Goal: Transaction & Acquisition: Register for event/course

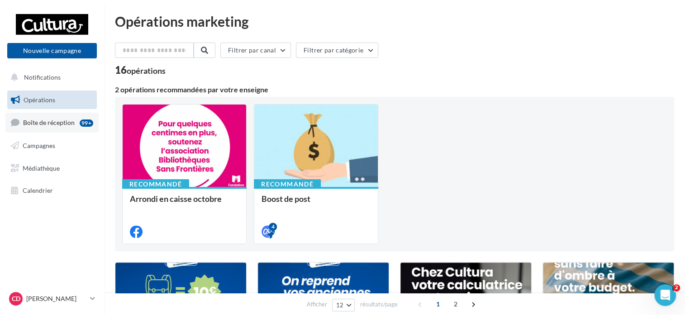
click at [67, 123] on span "Boîte de réception" at bounding box center [49, 123] width 52 height 8
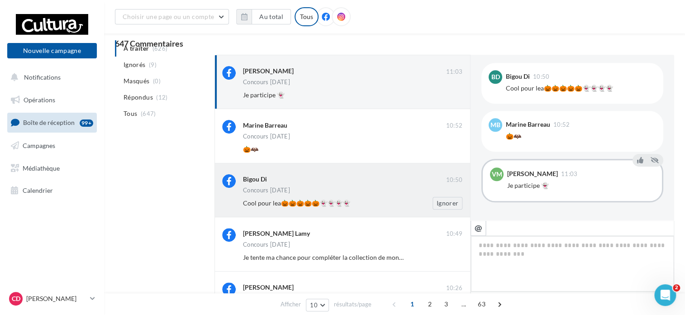
scroll to position [45, 0]
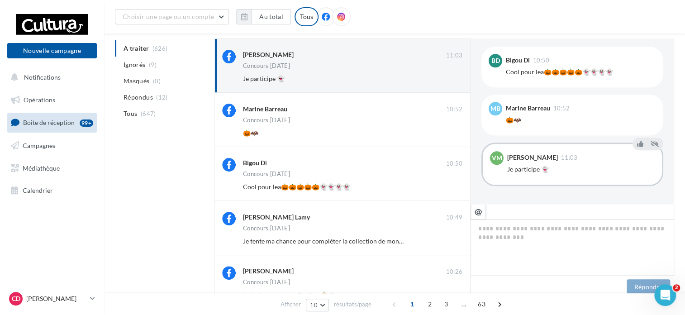
click at [159, 46] on ul "A traiter (626) Ignorés (9) [GEOGRAPHIC_DATA] (0) Répondus (12) Tous (647)" at bounding box center [163, 80] width 96 height 81
click at [138, 47] on ul "A traiter (626) Ignorés (9) [GEOGRAPHIC_DATA] (0) Répondus (12) Tous (647)" at bounding box center [163, 80] width 96 height 81
click at [454, 83] on button "Ignorer" at bounding box center [448, 78] width 30 height 13
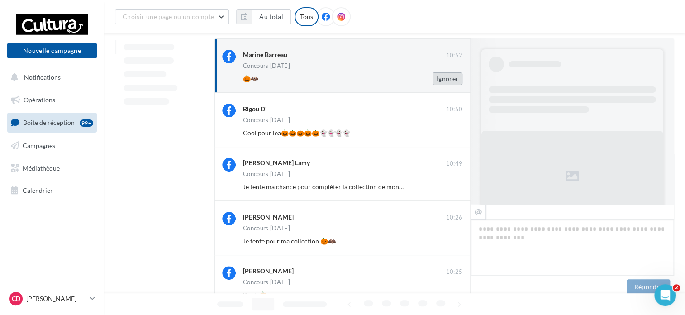
scroll to position [492, 0]
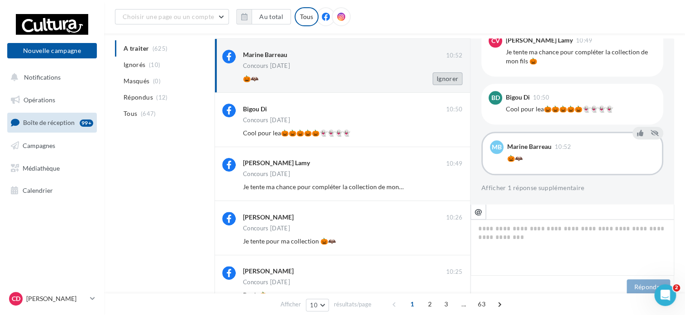
click at [454, 81] on button "Ignorer" at bounding box center [448, 78] width 30 height 13
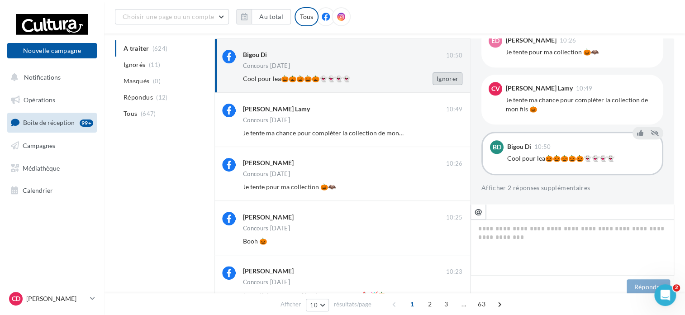
click at [453, 81] on button "Ignorer" at bounding box center [448, 78] width 30 height 13
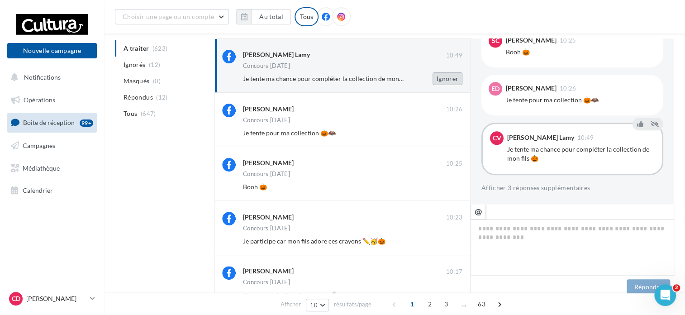
click at [448, 78] on button "Ignorer" at bounding box center [448, 78] width 30 height 13
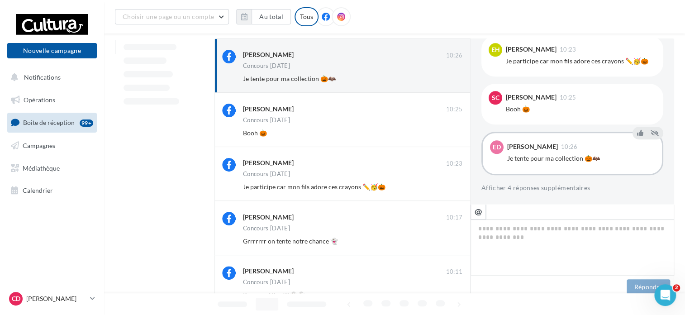
click at [448, 78] on button "Ignorer" at bounding box center [448, 78] width 30 height 13
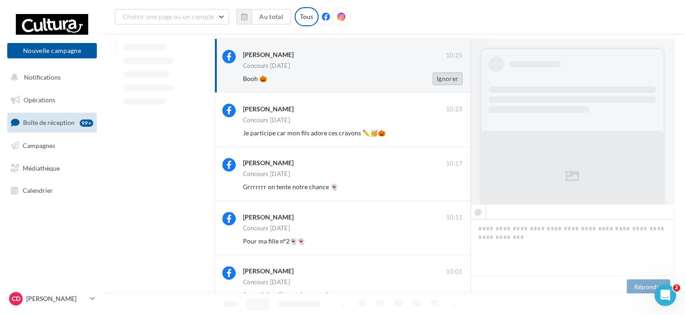
click at [451, 79] on button "Ignorer" at bounding box center [448, 78] width 30 height 13
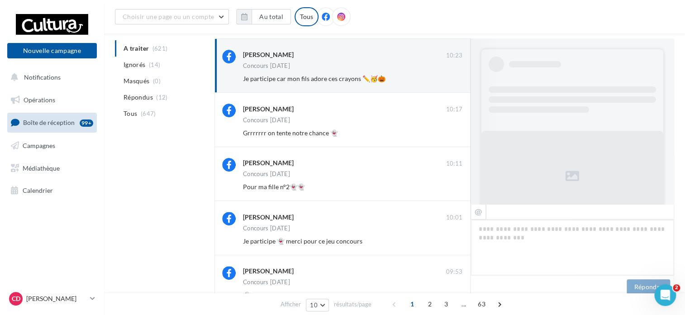
scroll to position [483, 0]
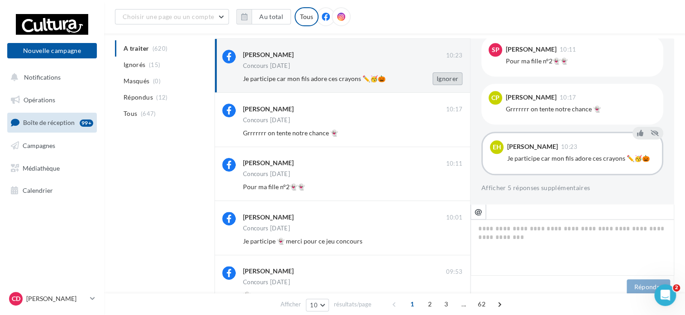
click at [451, 81] on button "Ignorer" at bounding box center [448, 78] width 30 height 13
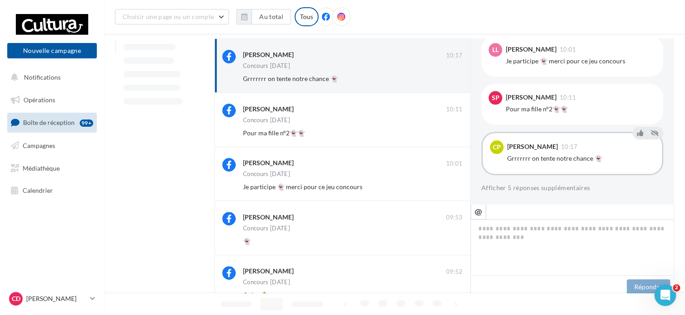
click at [451, 81] on button "Ignorer" at bounding box center [448, 78] width 30 height 13
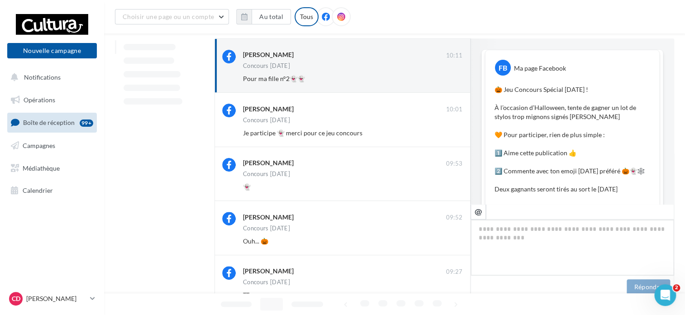
scroll to position [483, 0]
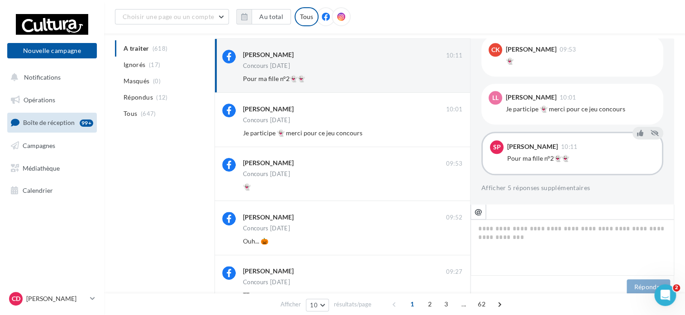
click at [451, 81] on button "Ignorer" at bounding box center [448, 78] width 30 height 13
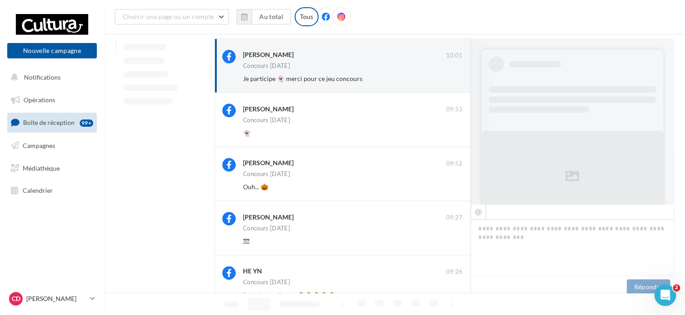
click at [451, 81] on button "Ignorer" at bounding box center [448, 78] width 30 height 13
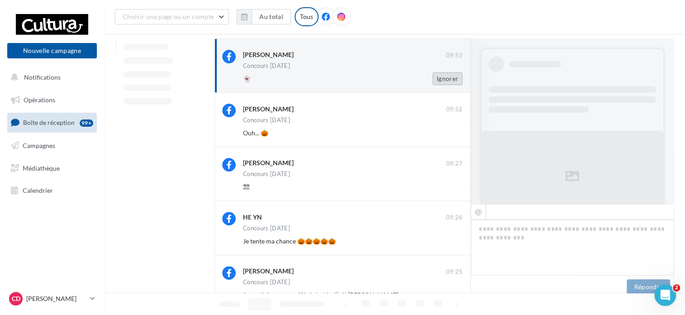
click at [453, 81] on button "Ignorer" at bounding box center [448, 78] width 30 height 13
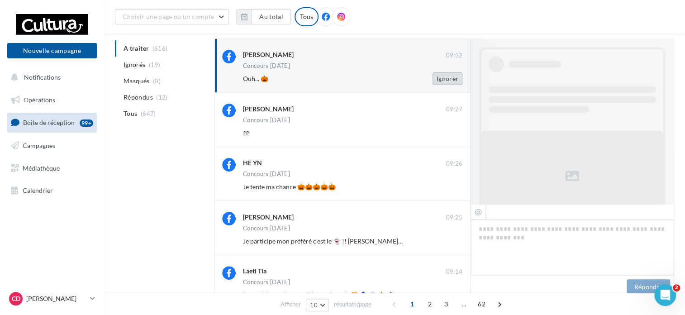
scroll to position [483, 0]
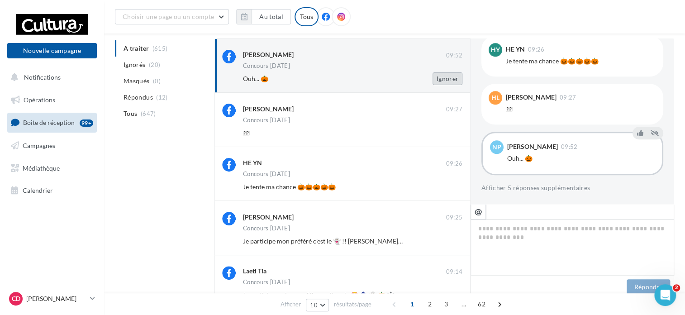
click at [453, 81] on button "Ignorer" at bounding box center [448, 78] width 30 height 13
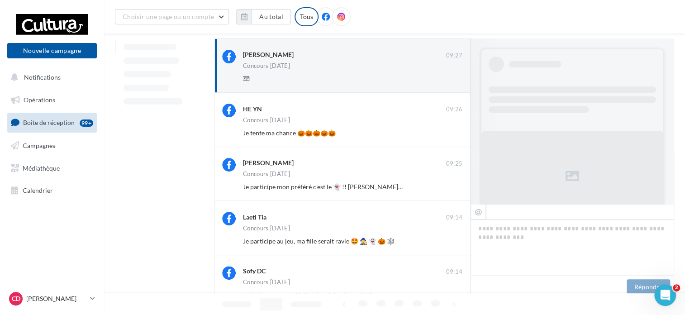
click at [453, 81] on button "Ignorer" at bounding box center [448, 78] width 30 height 13
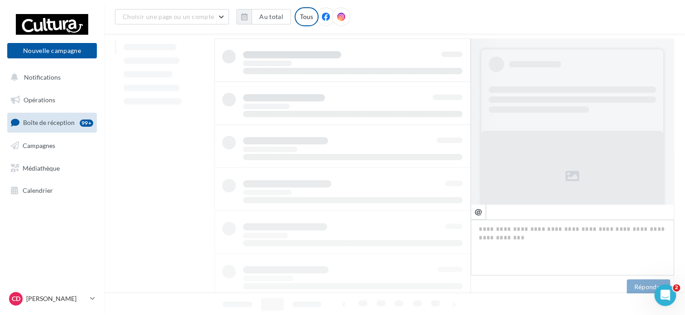
scroll to position [212, 0]
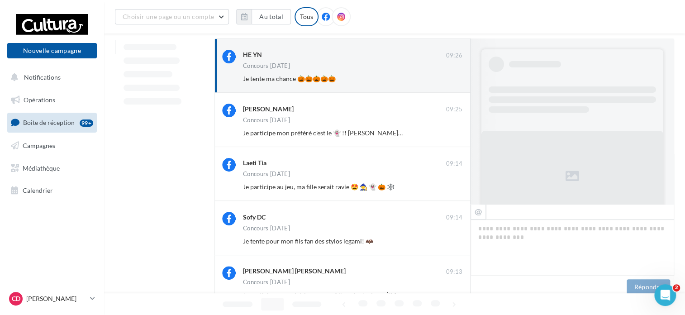
click at [453, 81] on button "Ignorer" at bounding box center [448, 78] width 30 height 13
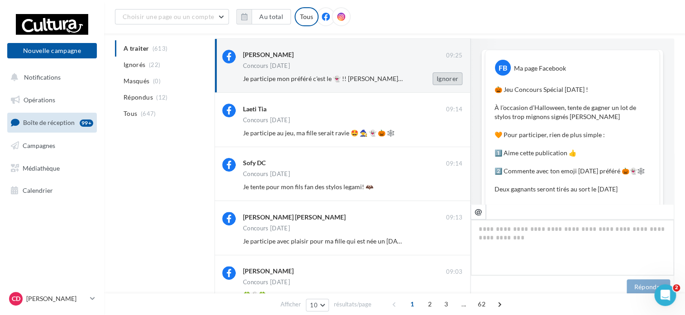
scroll to position [501, 0]
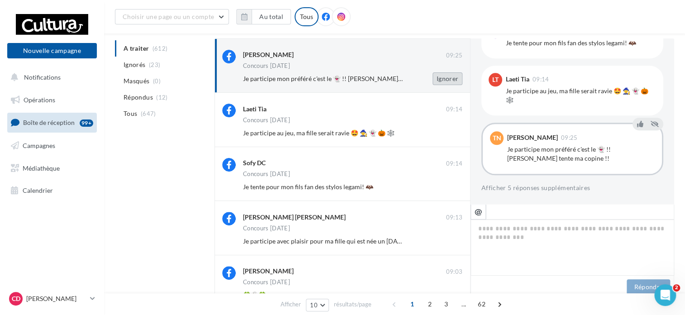
click at [451, 79] on button "Ignorer" at bounding box center [448, 78] width 30 height 13
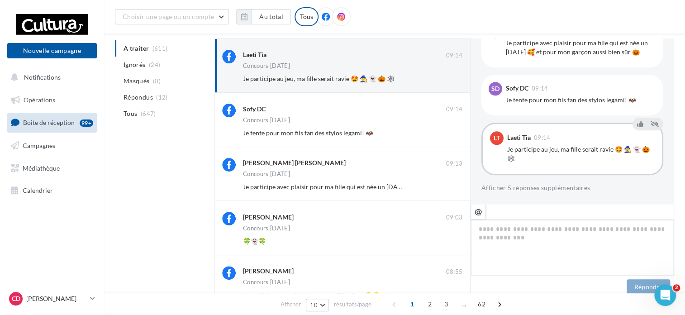
click at [451, 79] on button "Ignorer" at bounding box center [448, 78] width 30 height 13
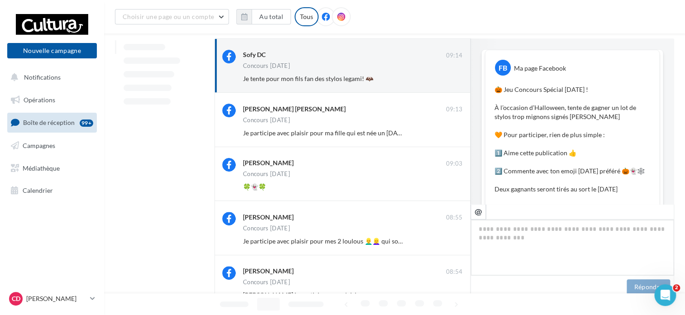
scroll to position [492, 0]
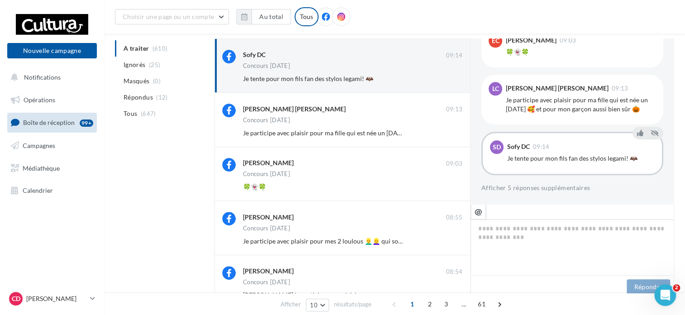
click at [451, 79] on button "Ignorer" at bounding box center [448, 78] width 30 height 13
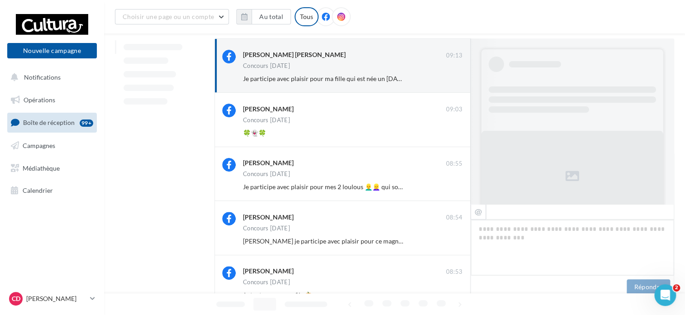
scroll to position [519, 0]
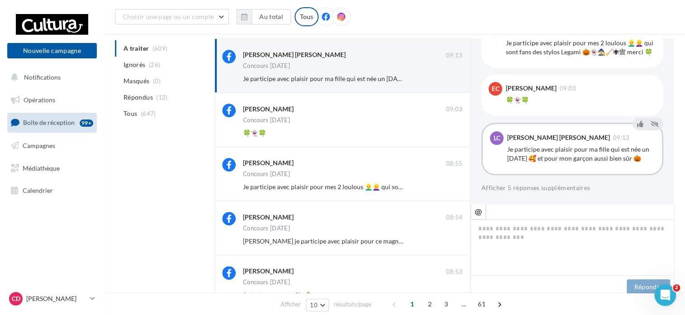
click at [451, 79] on button "Ignorer" at bounding box center [448, 78] width 30 height 13
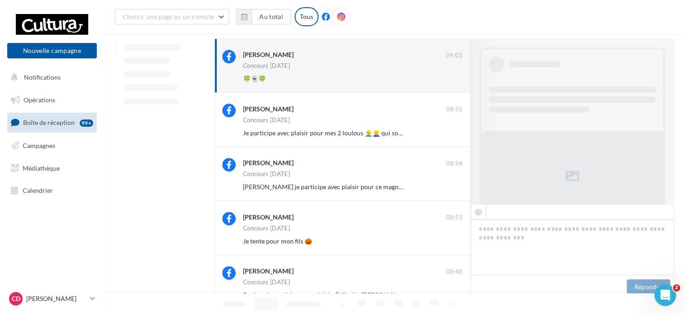
scroll to position [529, 0]
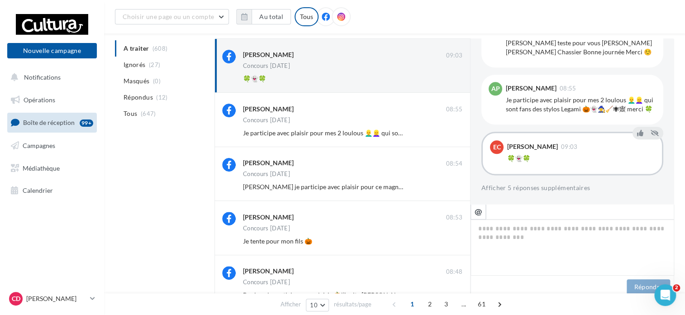
click at [451, 79] on button "Ignorer" at bounding box center [448, 78] width 30 height 13
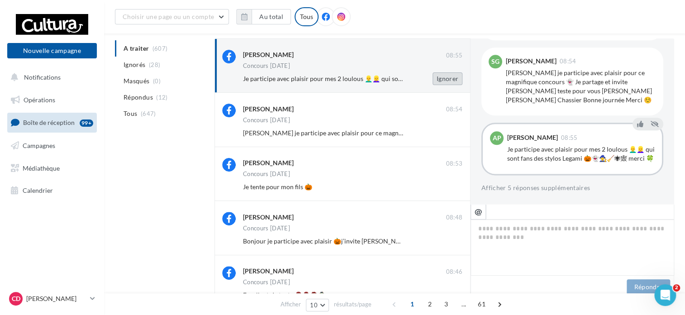
click at [451, 78] on button "Ignorer" at bounding box center [448, 78] width 30 height 13
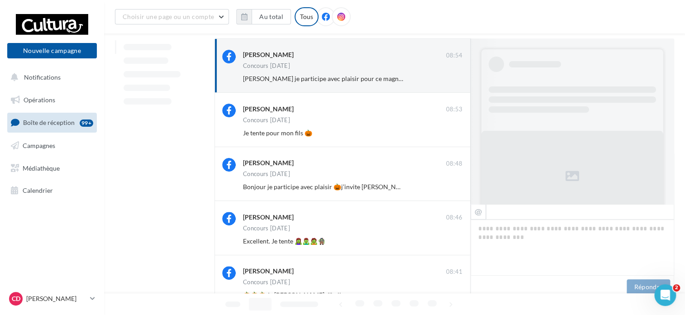
click at [451, 78] on button "Ignorer" at bounding box center [448, 78] width 30 height 13
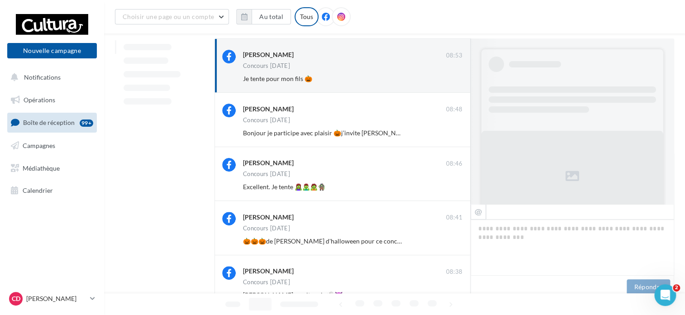
click at [451, 78] on button "Ignorer" at bounding box center [448, 78] width 30 height 13
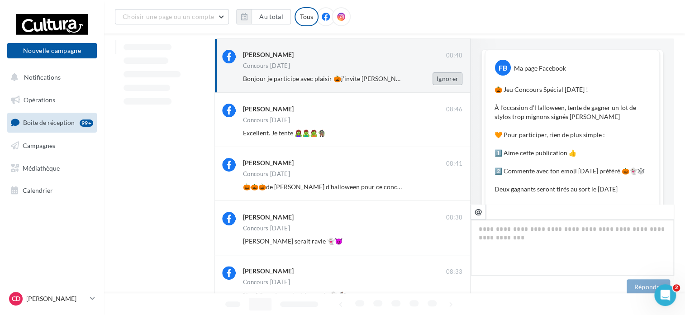
scroll to position [510, 0]
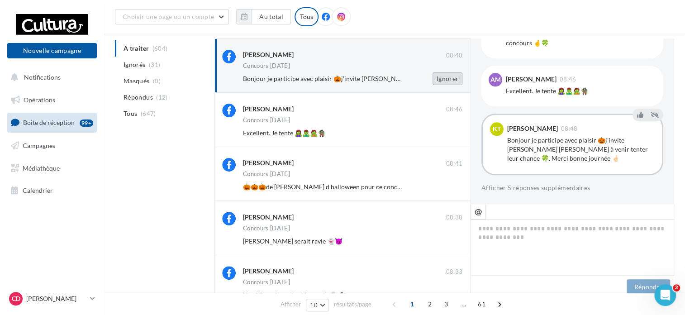
click at [450, 77] on button "Ignorer" at bounding box center [448, 78] width 30 height 13
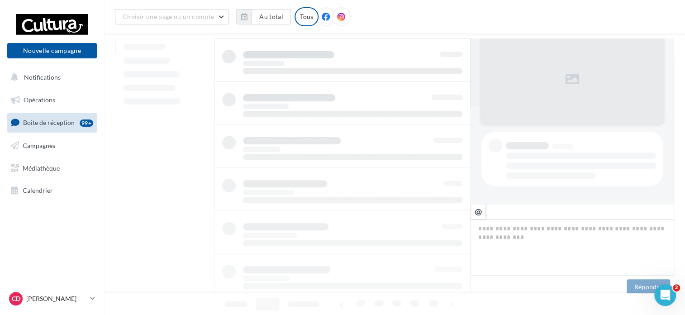
scroll to position [96, 0]
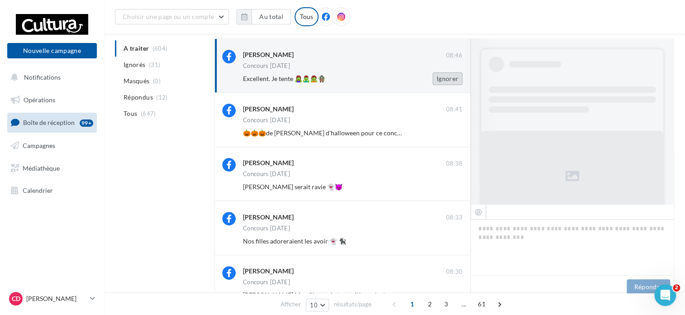
click at [450, 77] on button "Ignorer" at bounding box center [448, 78] width 30 height 13
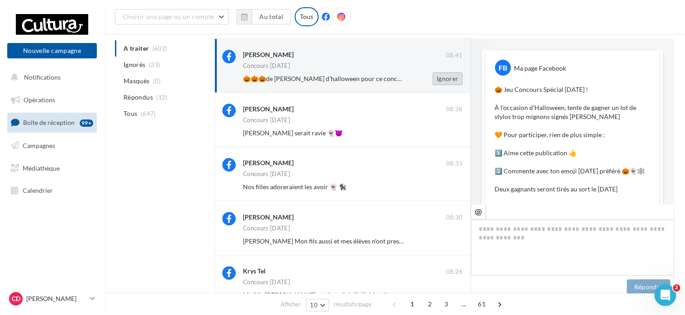
scroll to position [492, 0]
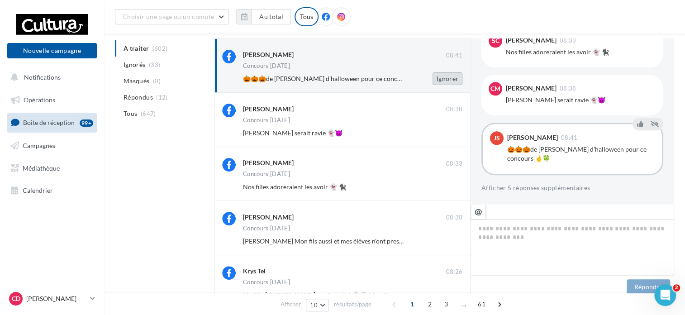
click at [453, 77] on button "Ignorer" at bounding box center [448, 78] width 30 height 13
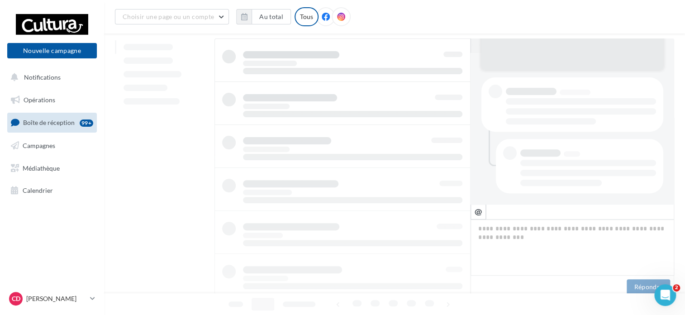
scroll to position [151, 0]
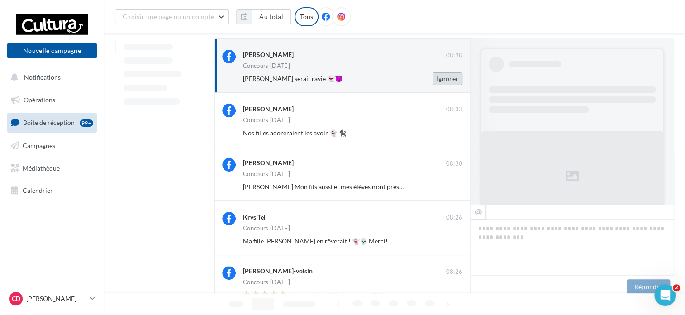
click at [453, 76] on button "Ignorer" at bounding box center [448, 78] width 30 height 13
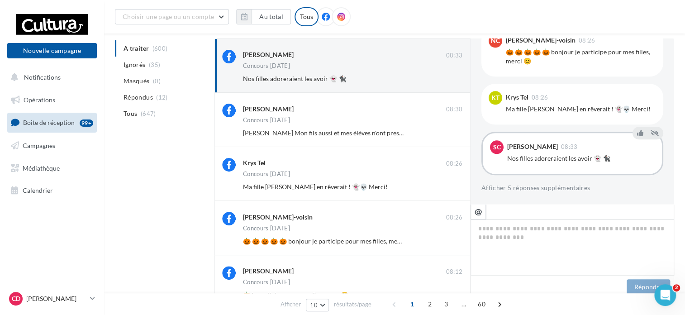
click at [453, 76] on button "Ignorer" at bounding box center [448, 78] width 30 height 13
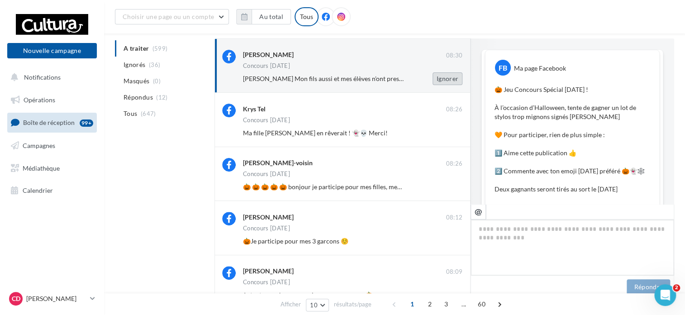
scroll to position [559, 0]
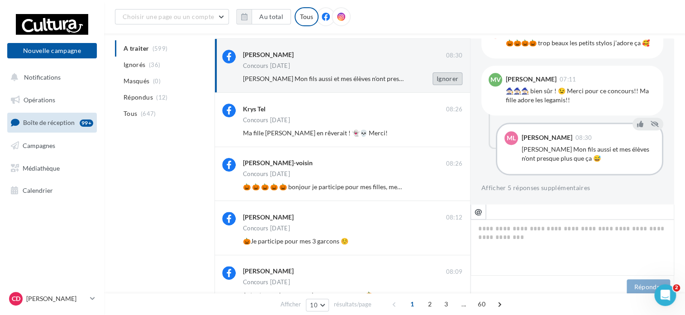
click at [450, 77] on button "Ignorer" at bounding box center [448, 78] width 30 height 13
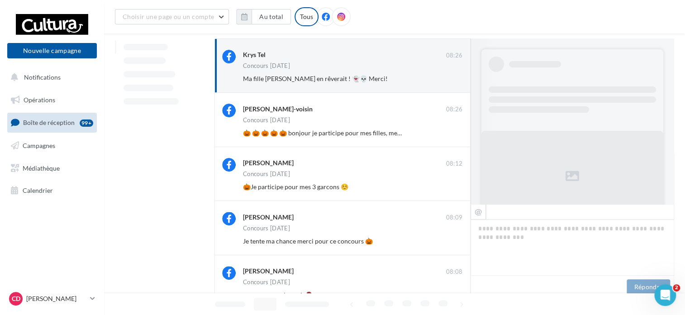
click at [450, 77] on button "Ignorer" at bounding box center [448, 78] width 30 height 13
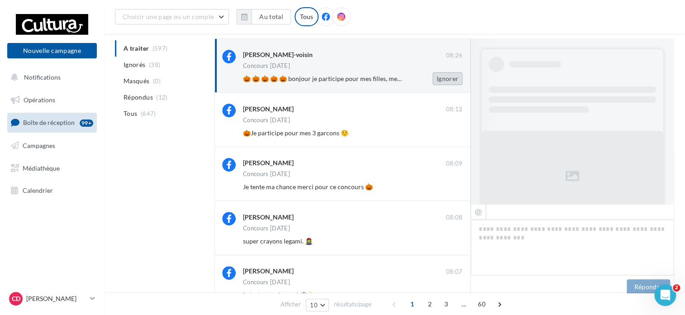
scroll to position [492, 0]
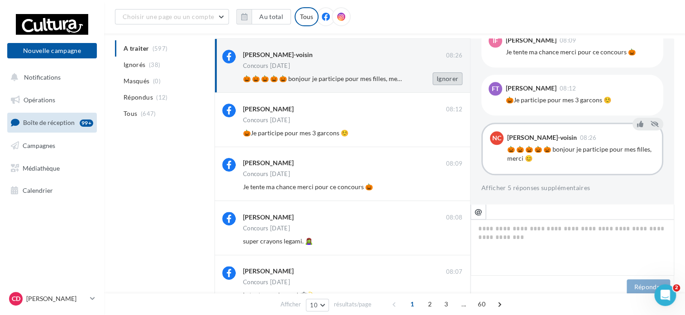
click at [449, 76] on button "Ignorer" at bounding box center [448, 78] width 30 height 13
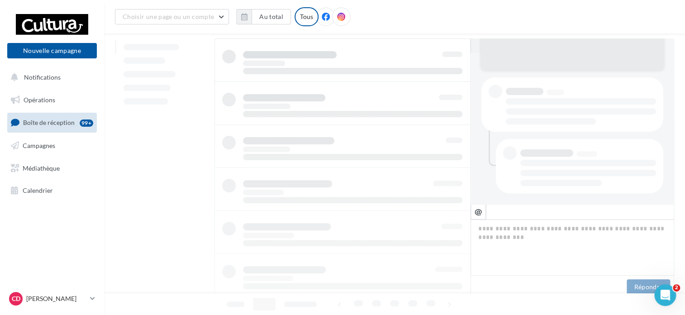
scroll to position [151, 0]
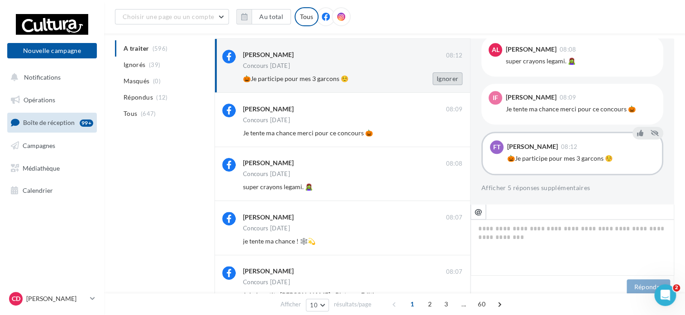
click at [450, 78] on button "Ignorer" at bounding box center [448, 78] width 30 height 13
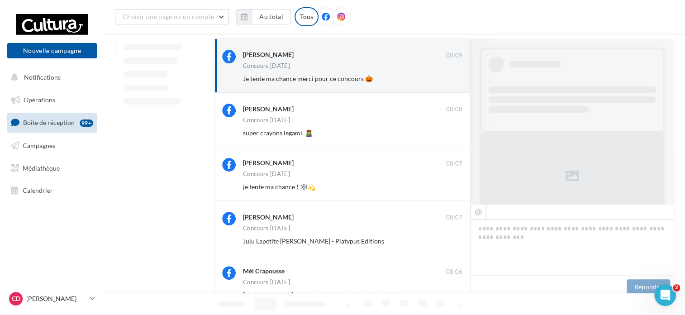
click at [450, 78] on button "Ignorer" at bounding box center [448, 78] width 30 height 13
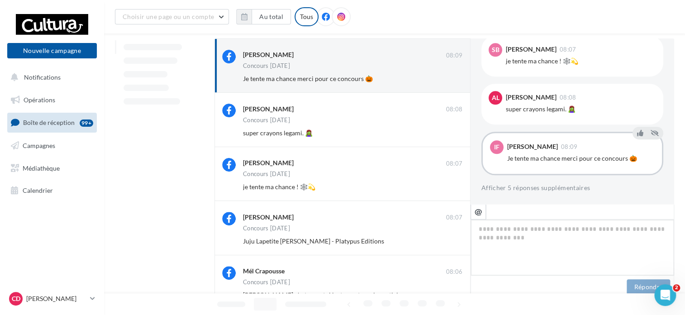
scroll to position [212, 0]
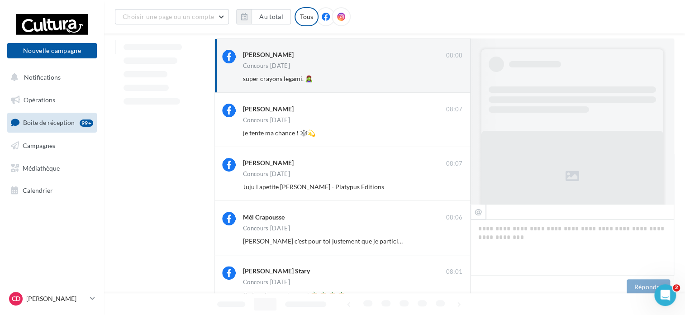
click at [450, 78] on button "Ignorer" at bounding box center [448, 78] width 30 height 13
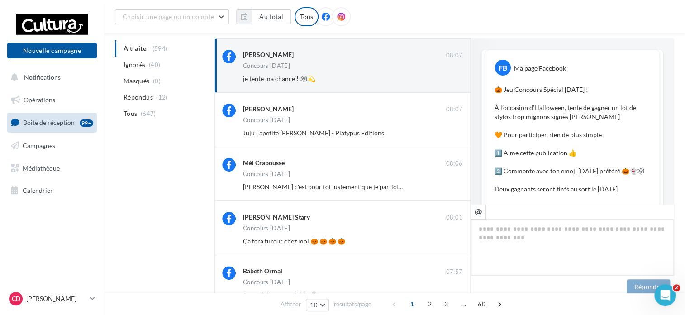
scroll to position [483, 0]
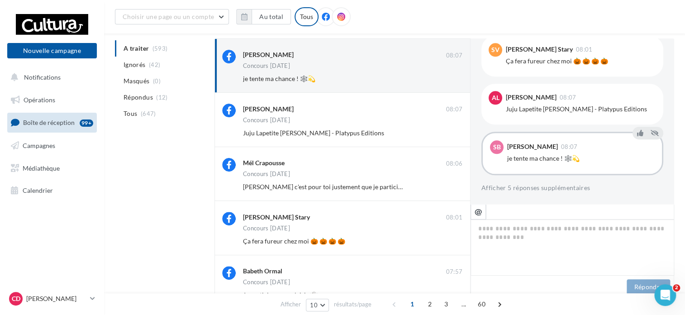
click at [450, 78] on button "Ignorer" at bounding box center [448, 78] width 30 height 13
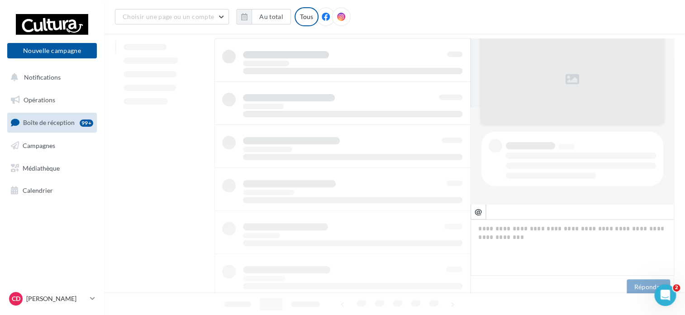
scroll to position [96, 0]
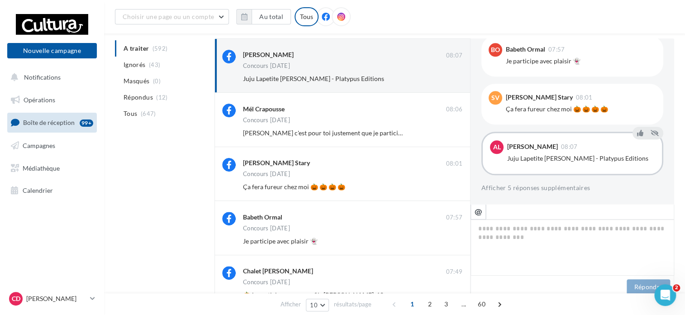
click at [450, 78] on button "Ignorer" at bounding box center [448, 78] width 30 height 13
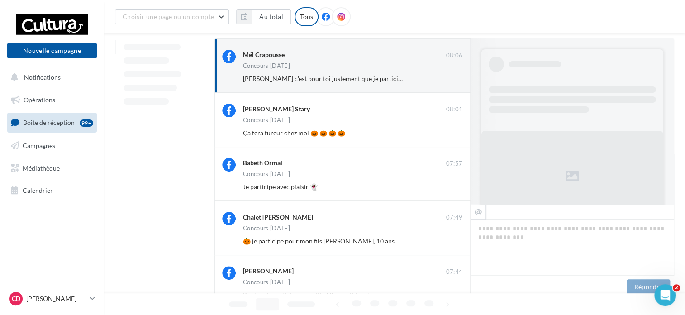
click at [450, 78] on button "Ignorer" at bounding box center [448, 78] width 30 height 13
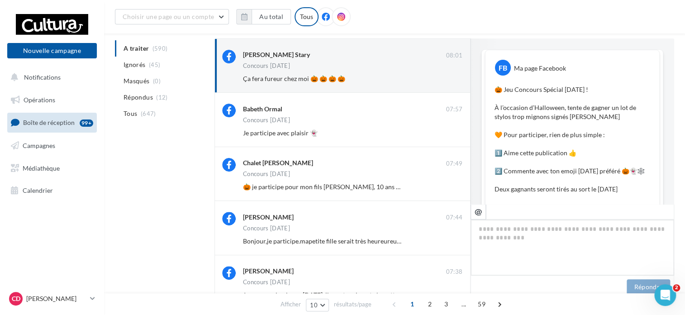
scroll to position [519, 0]
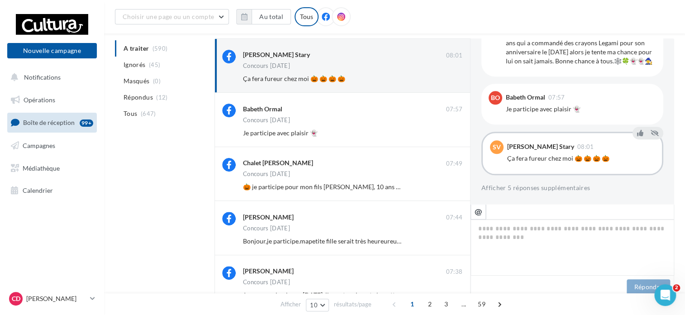
click at [450, 78] on button "Ignorer" at bounding box center [448, 78] width 30 height 13
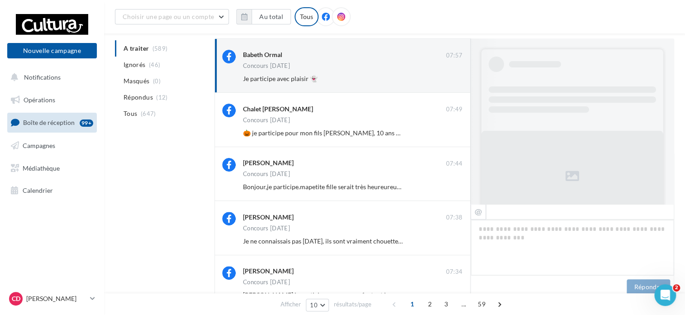
scroll to position [529, 0]
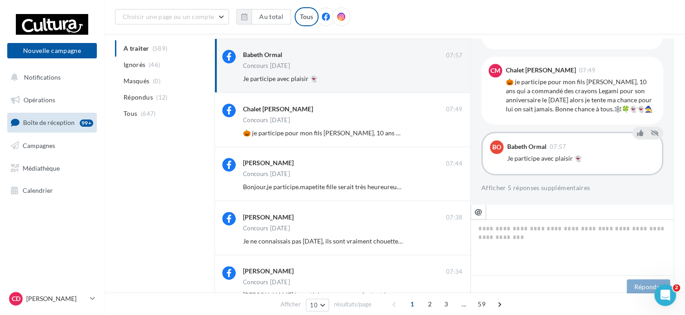
click at [450, 78] on button "Ignorer" at bounding box center [448, 78] width 30 height 13
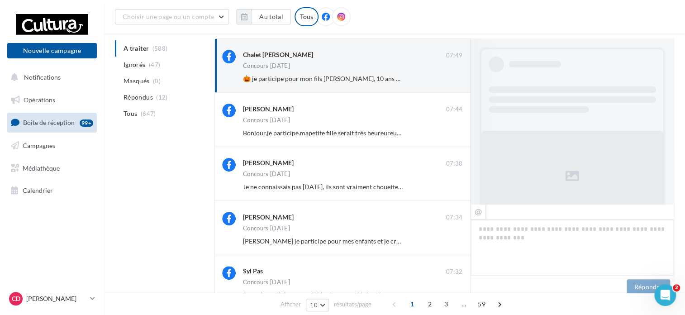
scroll to position [556, 0]
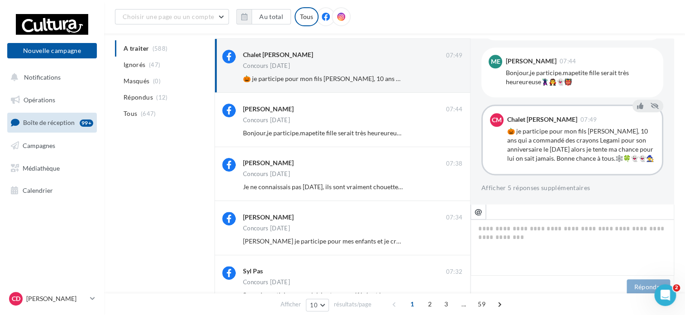
click at [450, 78] on button "Ignorer" at bounding box center [448, 78] width 30 height 13
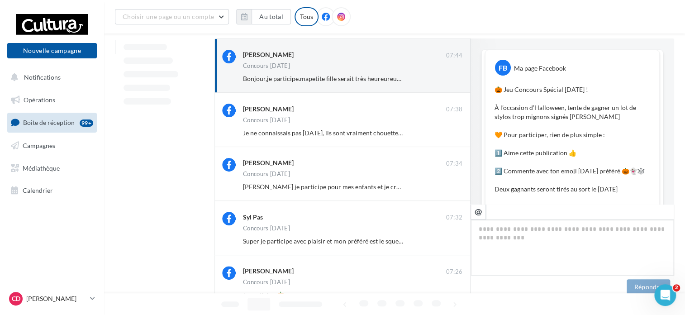
scroll to position [529, 0]
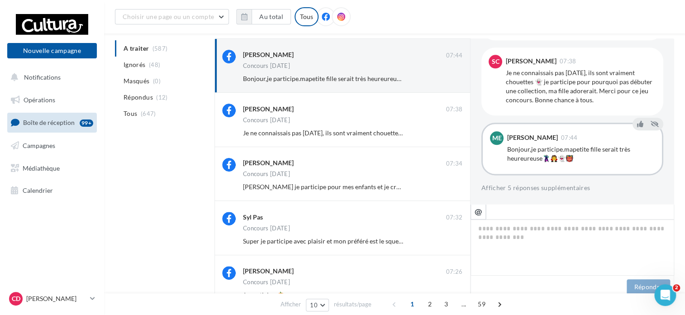
click at [450, 78] on button "Ignorer" at bounding box center [448, 78] width 30 height 13
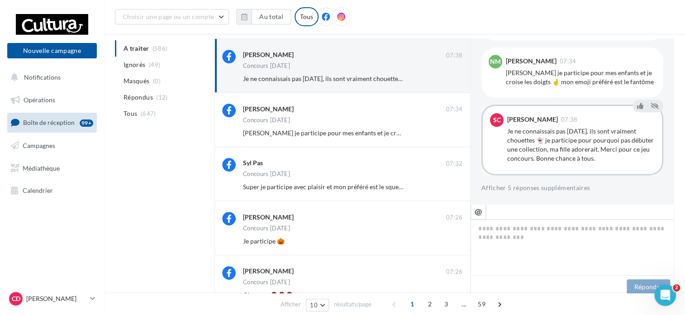
click at [450, 78] on button "Ignorer" at bounding box center [448, 78] width 30 height 13
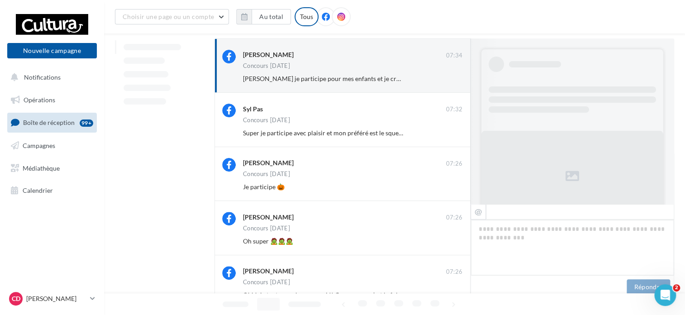
scroll to position [501, 0]
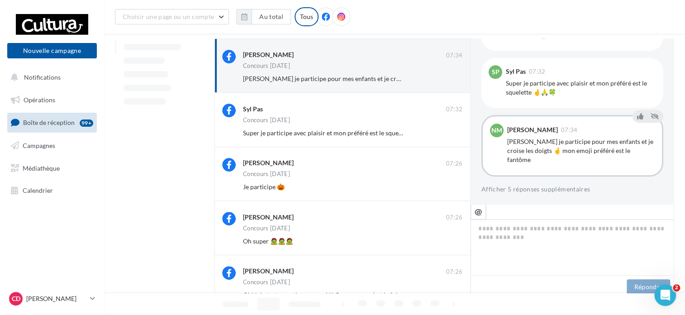
click at [450, 78] on button "Ignorer" at bounding box center [448, 78] width 30 height 13
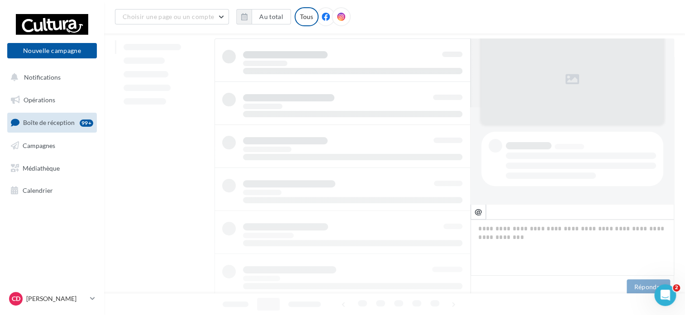
scroll to position [96, 0]
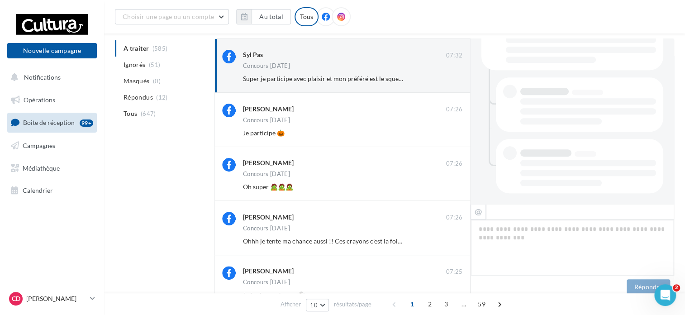
click at [450, 78] on button "Ignorer" at bounding box center [448, 78] width 30 height 13
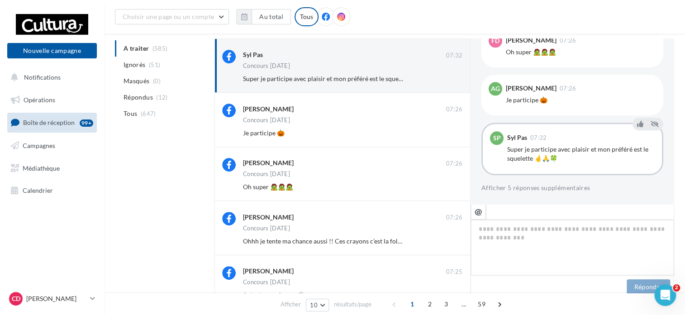
scroll to position [212, 0]
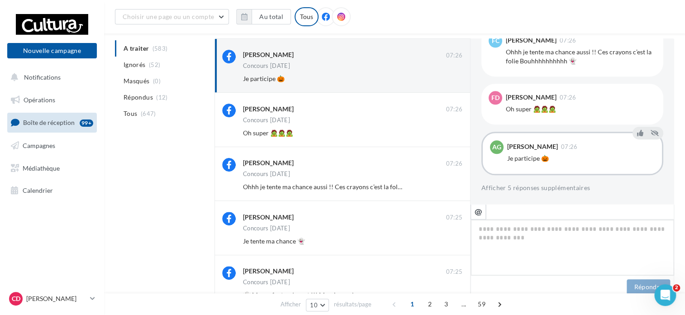
click at [450, 78] on button "Ignorer" at bounding box center [448, 78] width 30 height 13
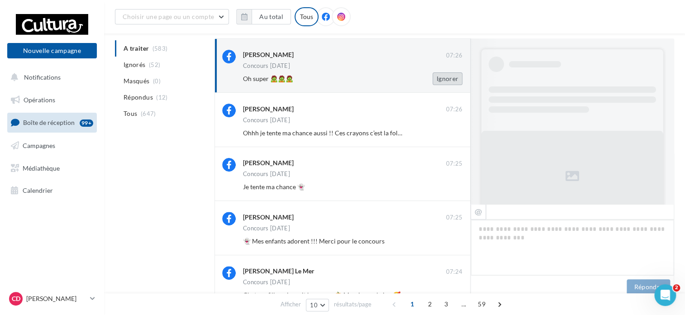
scroll to position [492, 0]
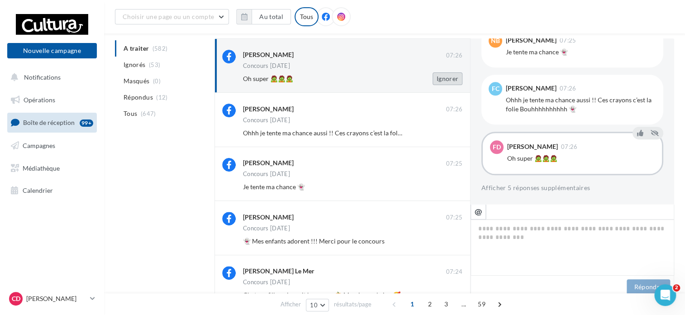
click at [453, 79] on button "Ignorer" at bounding box center [448, 78] width 30 height 13
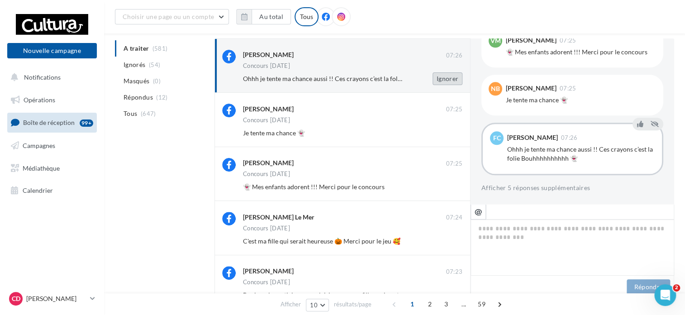
click at [453, 80] on button "Ignorer" at bounding box center [448, 78] width 30 height 13
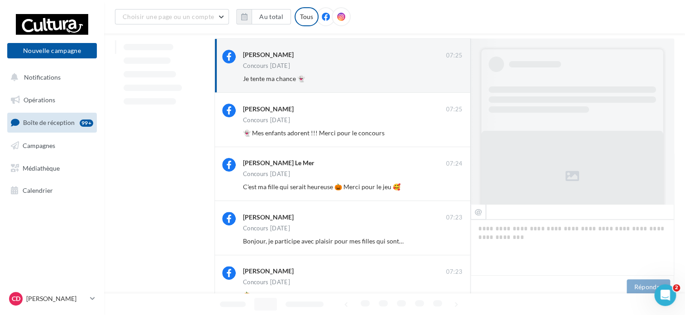
click at [453, 80] on button "Ignorer" at bounding box center [448, 78] width 30 height 13
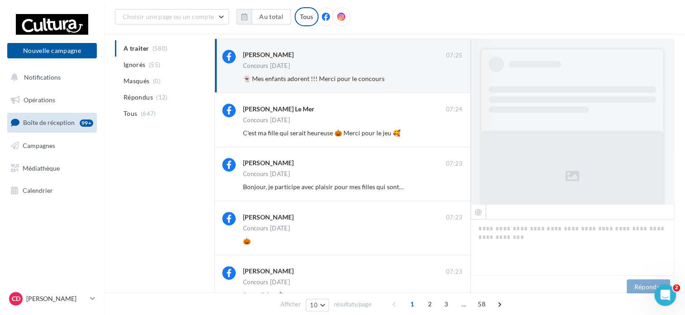
click at [453, 80] on button "Ignorer" at bounding box center [448, 78] width 30 height 13
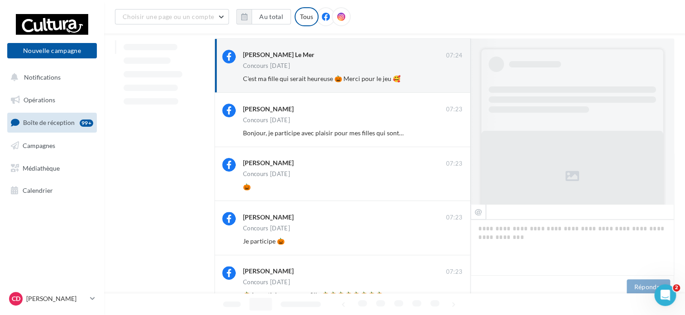
click at [453, 80] on button "Ignorer" at bounding box center [448, 78] width 30 height 13
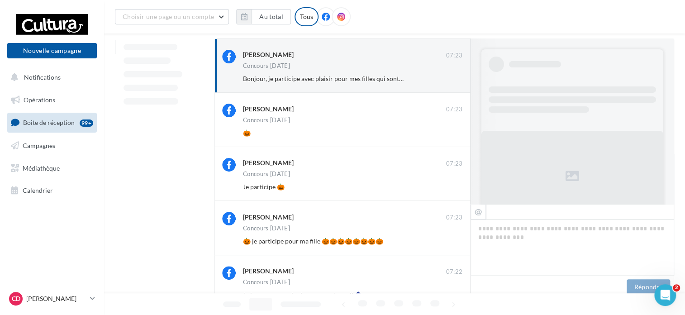
click at [453, 80] on button "Ignorer" at bounding box center [448, 78] width 30 height 13
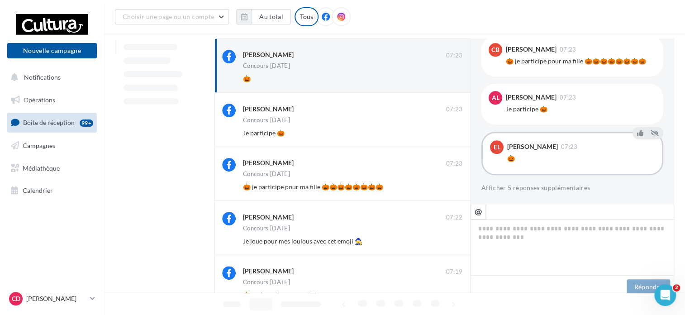
click at [453, 80] on button "Ignorer" at bounding box center [448, 78] width 30 height 13
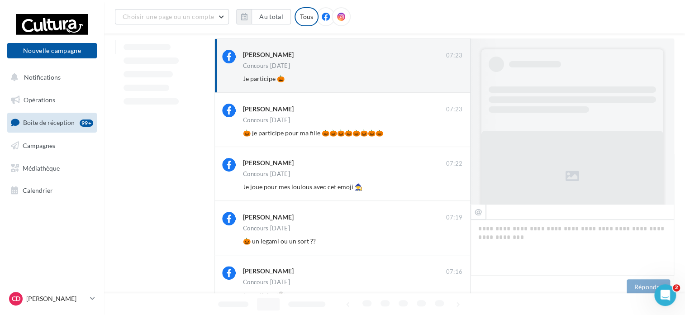
click at [453, 80] on button "Ignorer" at bounding box center [448, 78] width 30 height 13
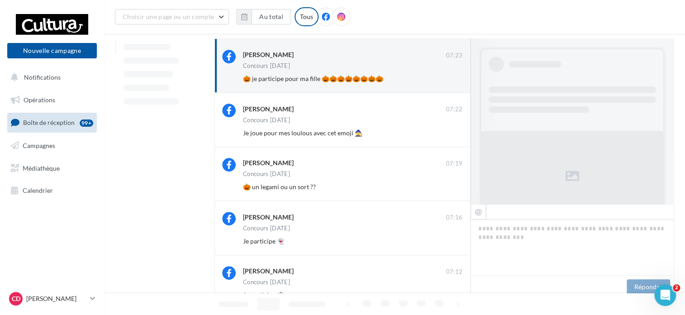
click at [453, 80] on button "Ignorer" at bounding box center [448, 78] width 30 height 13
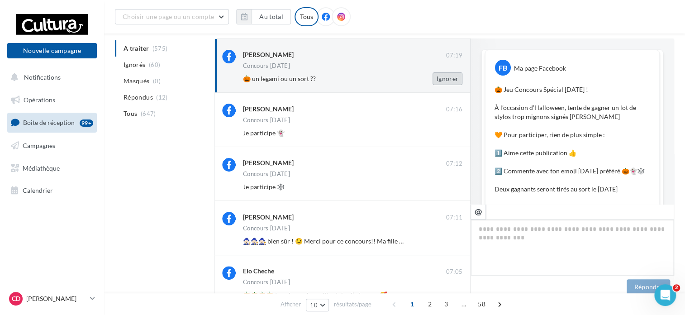
scroll to position [483, 0]
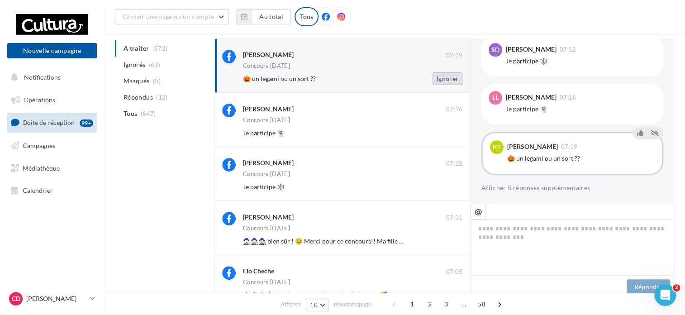
click at [451, 77] on button "Ignorer" at bounding box center [448, 78] width 30 height 13
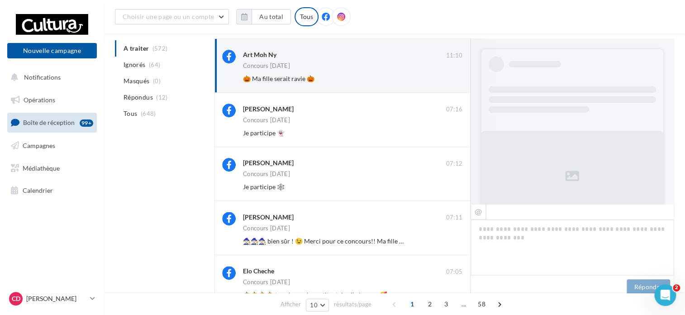
scroll to position [472, 0]
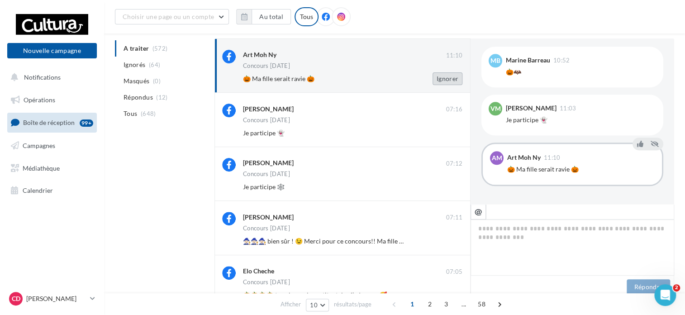
click at [451, 78] on button "Ignorer" at bounding box center [448, 78] width 30 height 13
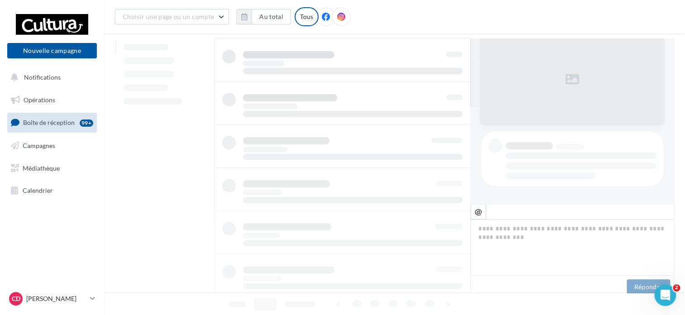
scroll to position [96, 0]
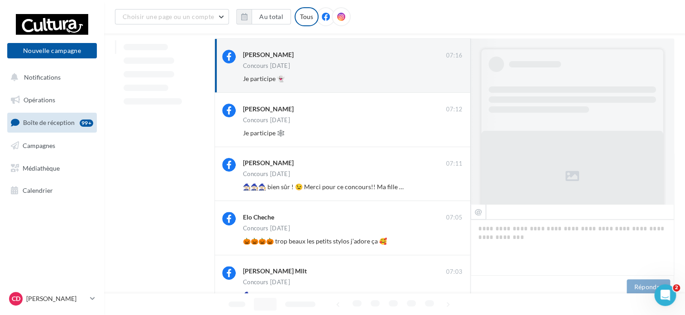
click at [451, 78] on button "Ignorer" at bounding box center [448, 78] width 30 height 13
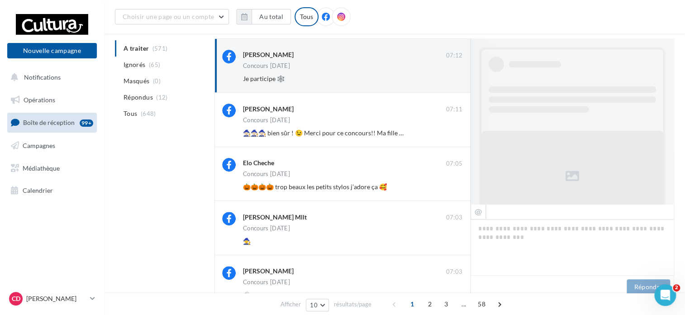
click at [451, 78] on button "Ignorer" at bounding box center [448, 78] width 30 height 13
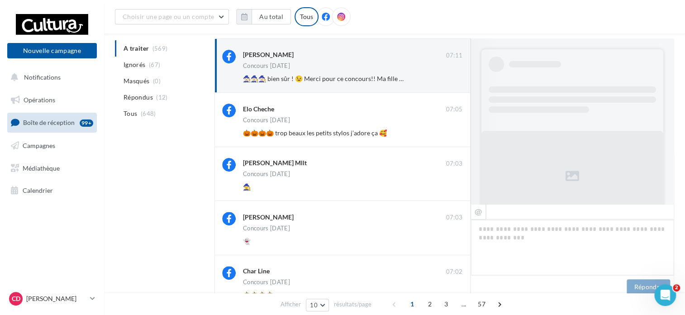
click at [451, 78] on button "Ignorer" at bounding box center [448, 78] width 30 height 13
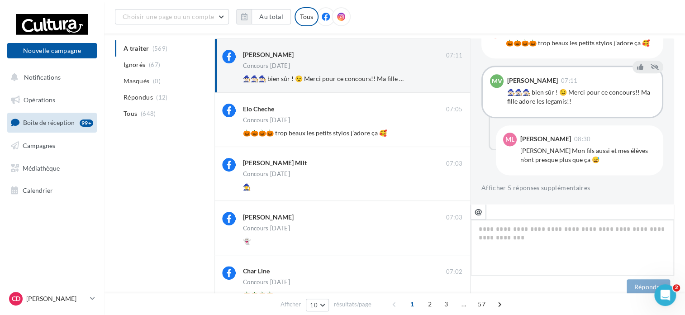
scroll to position [151, 0]
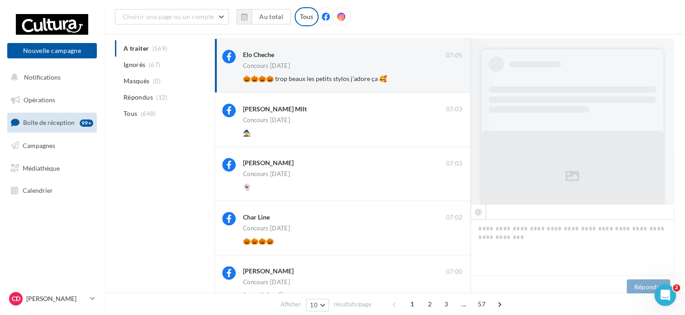
click at [451, 78] on button "Ignorer" at bounding box center [448, 78] width 30 height 13
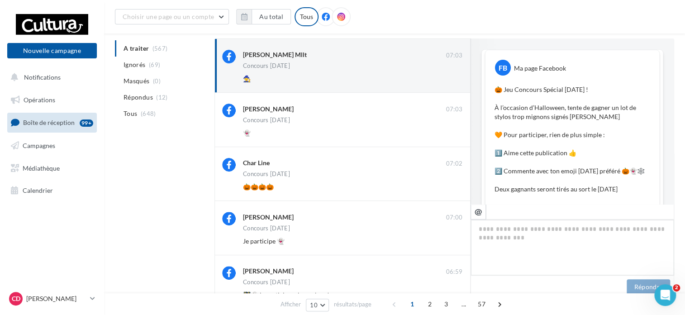
scroll to position [483, 0]
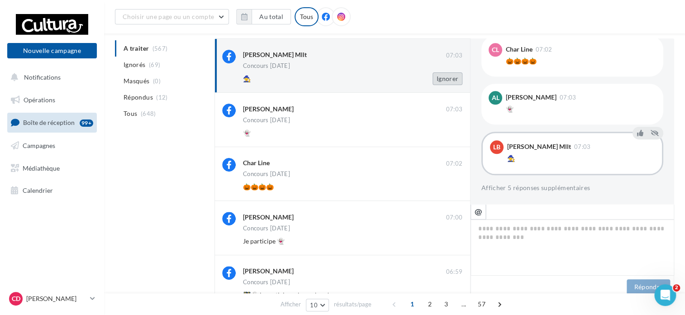
click at [450, 79] on button "Ignorer" at bounding box center [448, 78] width 30 height 13
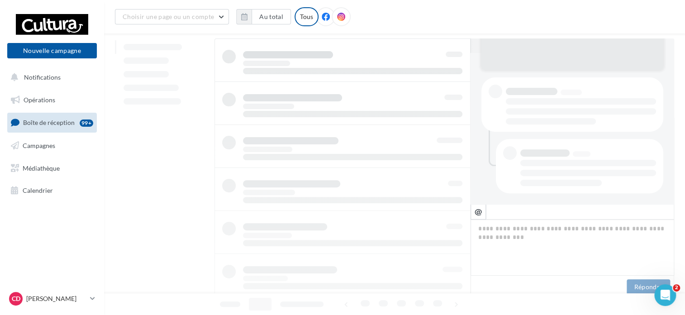
scroll to position [151, 0]
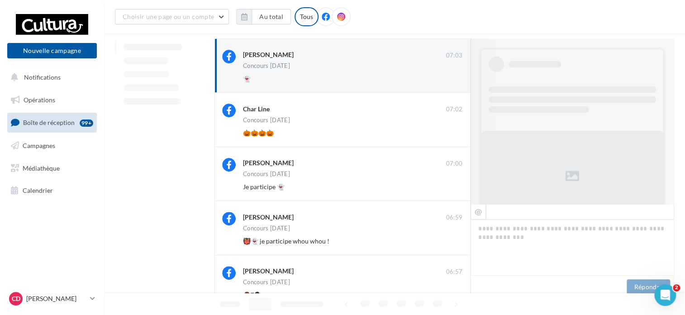
click at [450, 79] on button "Ignorer" at bounding box center [448, 78] width 30 height 13
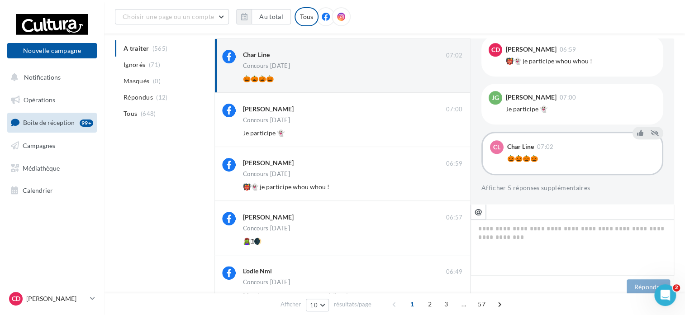
click at [450, 79] on button "Ignorer" at bounding box center [448, 78] width 30 height 13
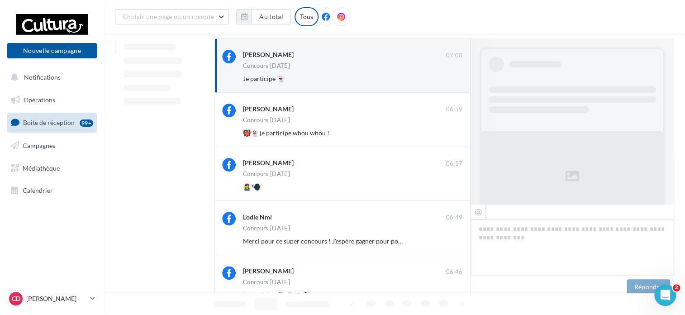
scroll to position [483, 0]
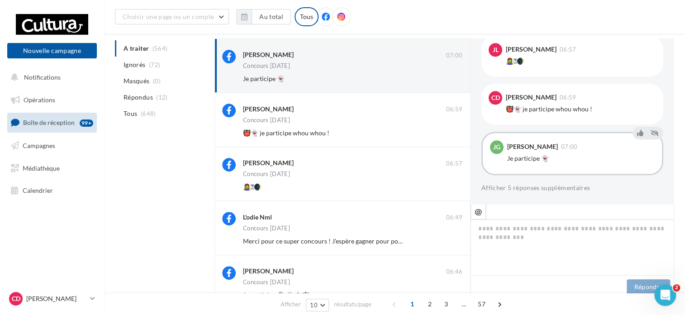
click at [450, 79] on button "Ignorer" at bounding box center [448, 78] width 30 height 13
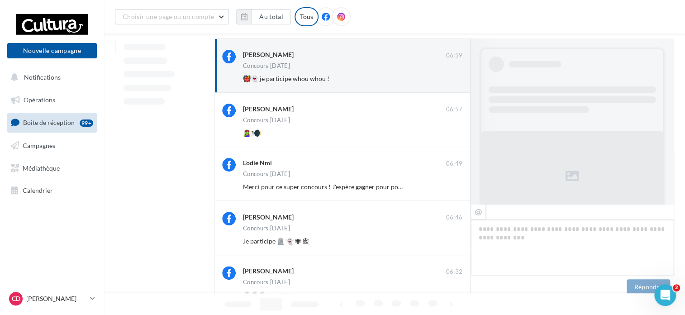
scroll to position [492, 0]
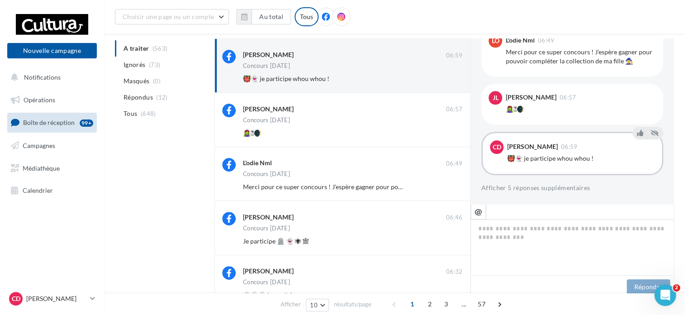
click at [450, 79] on button "Ignorer" at bounding box center [448, 78] width 30 height 13
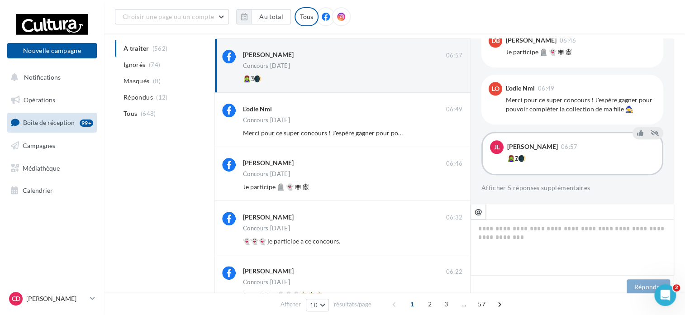
click at [450, 79] on button "Ignorer" at bounding box center [448, 78] width 30 height 13
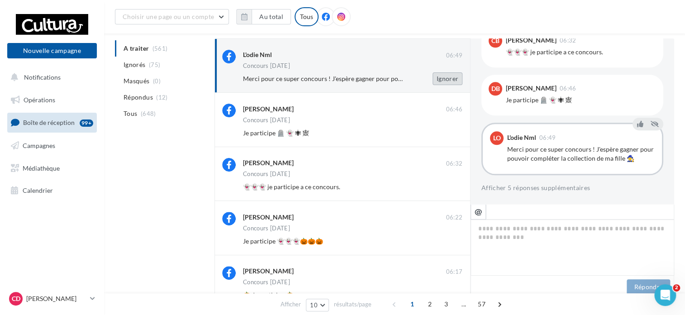
click at [452, 83] on button "Ignorer" at bounding box center [448, 78] width 30 height 13
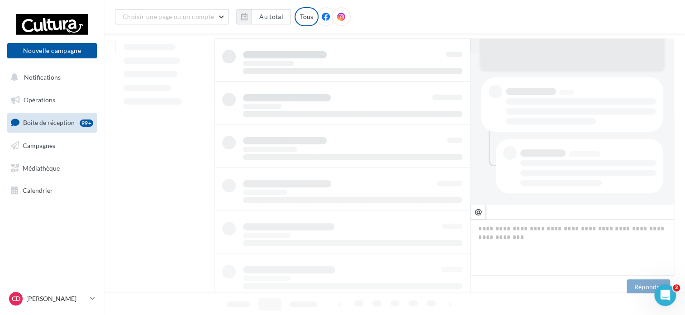
scroll to position [151, 0]
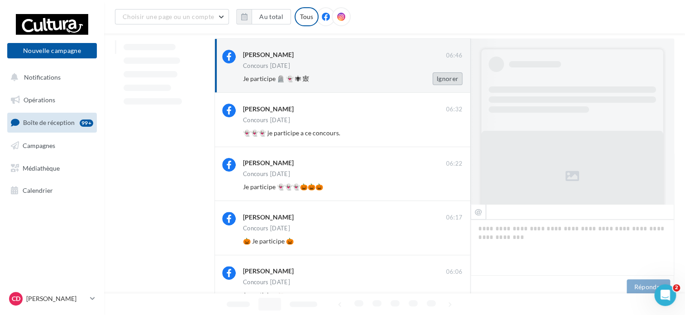
click at [452, 81] on button "Ignorer" at bounding box center [448, 78] width 30 height 13
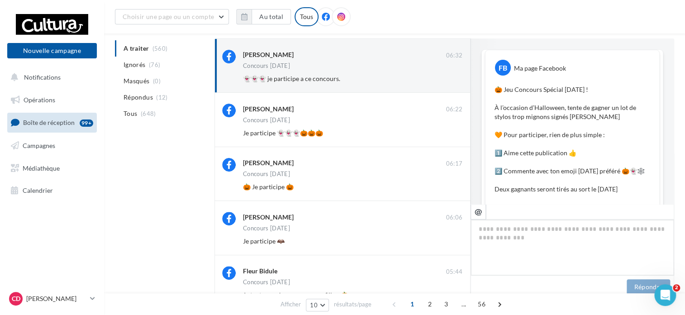
click at [452, 81] on button "Ignorer" at bounding box center [448, 78] width 30 height 13
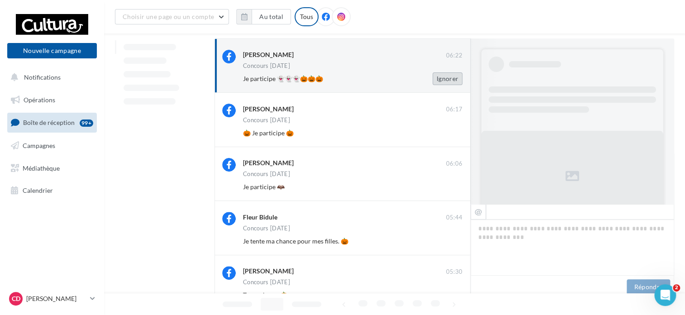
click at [447, 76] on button "Ignorer" at bounding box center [448, 78] width 30 height 13
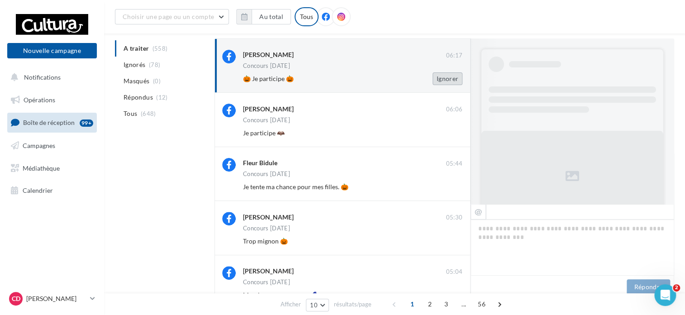
click at [449, 77] on button "Ignorer" at bounding box center [448, 78] width 30 height 13
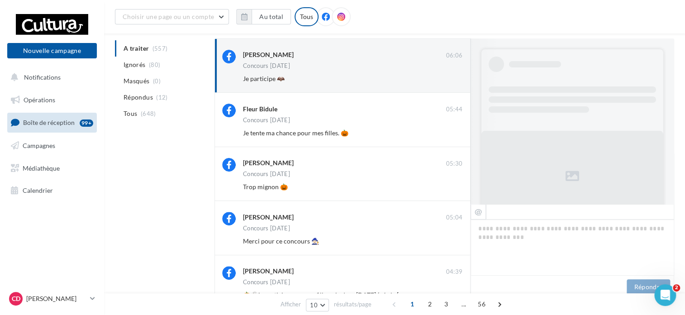
click at [449, 77] on button "Ignorer" at bounding box center [448, 78] width 30 height 13
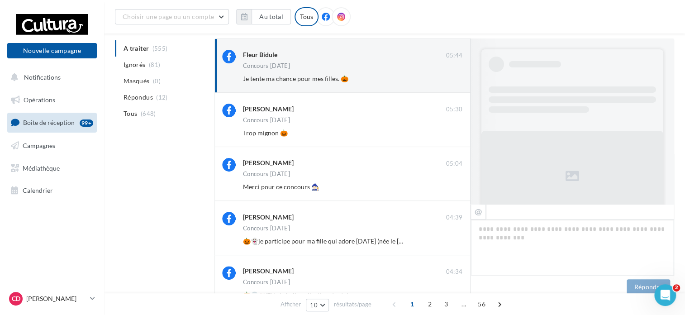
scroll to position [483, 0]
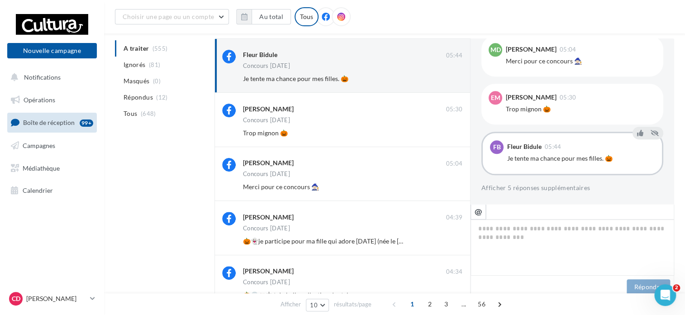
click at [449, 77] on button "Ignorer" at bounding box center [448, 78] width 30 height 13
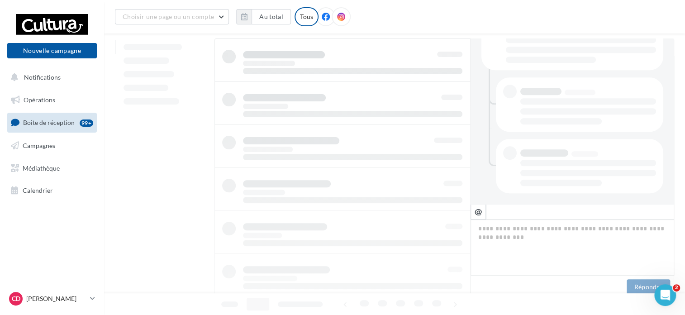
scroll to position [212, 0]
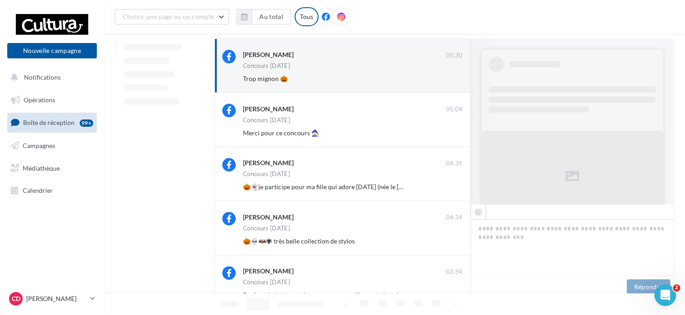
click at [449, 77] on button "Ignorer" at bounding box center [448, 78] width 30 height 13
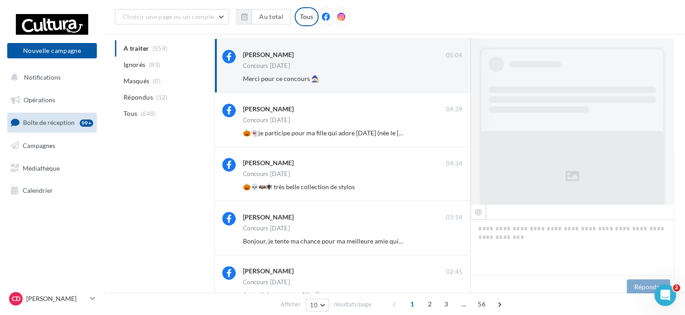
click at [449, 77] on button "Ignorer" at bounding box center [448, 78] width 30 height 13
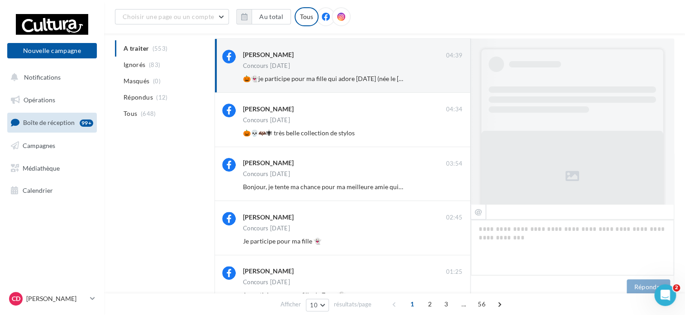
scroll to position [510, 0]
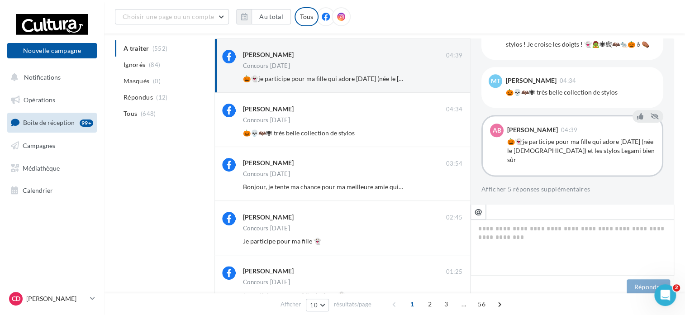
click at [449, 77] on button "Ignorer" at bounding box center [448, 78] width 30 height 13
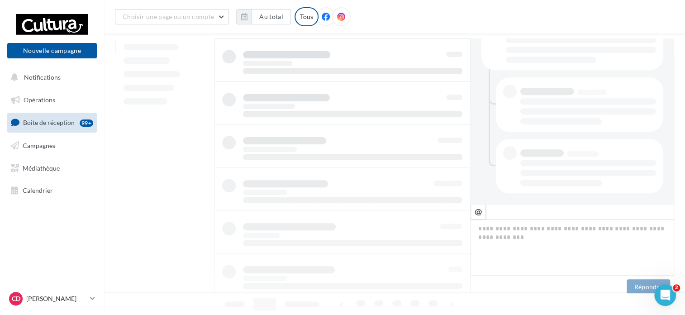
scroll to position [212, 0]
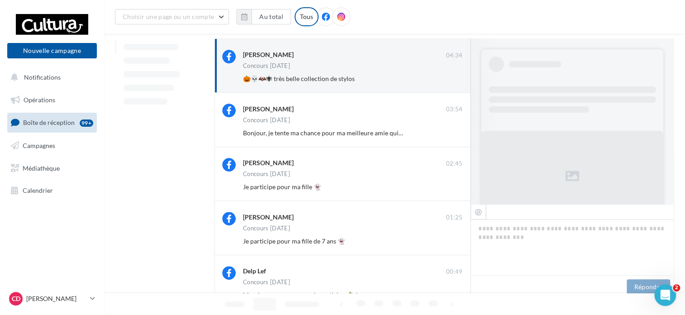
click at [449, 77] on button "Ignorer" at bounding box center [448, 78] width 30 height 13
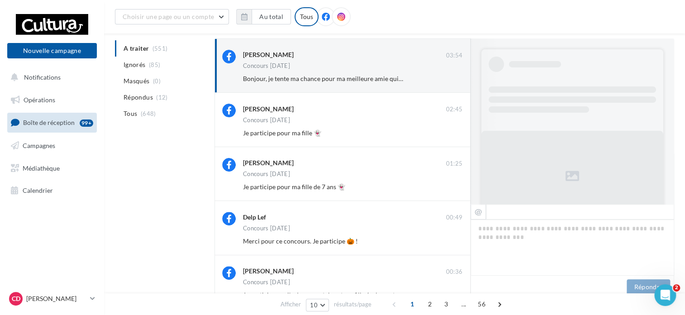
click at [449, 77] on button "Ignorer" at bounding box center [448, 78] width 30 height 13
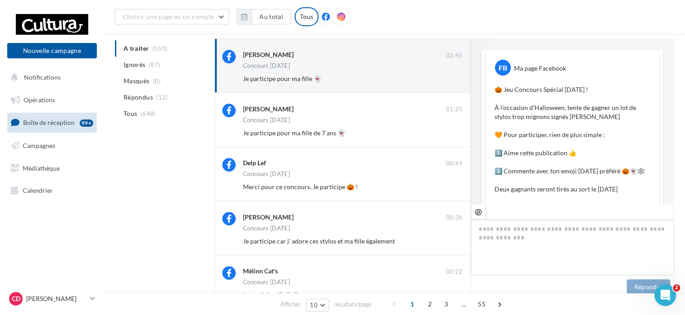
scroll to position [483, 0]
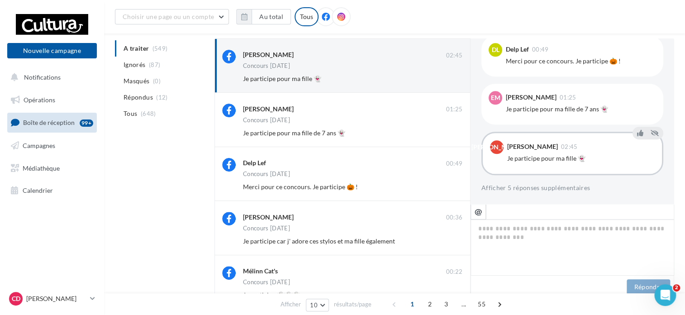
click at [449, 77] on button "Ignorer" at bounding box center [448, 78] width 30 height 13
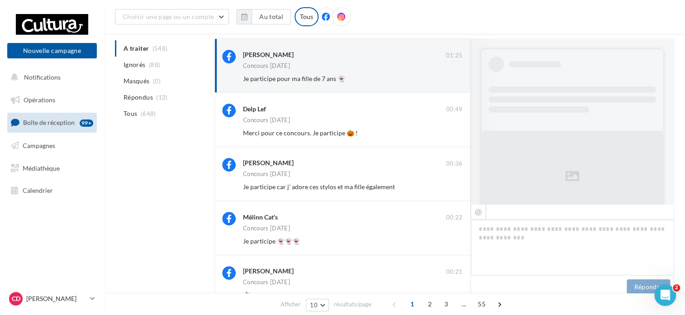
scroll to position [492, 0]
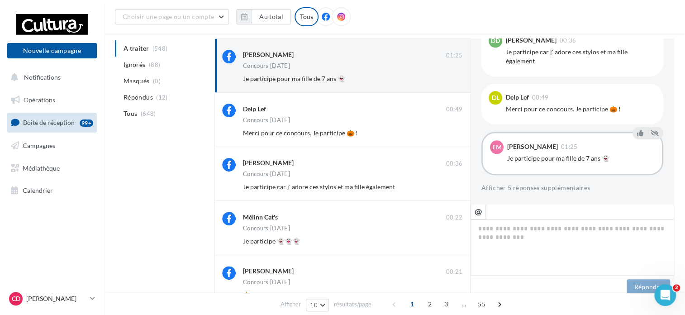
click at [449, 77] on button "Ignorer" at bounding box center [448, 78] width 30 height 13
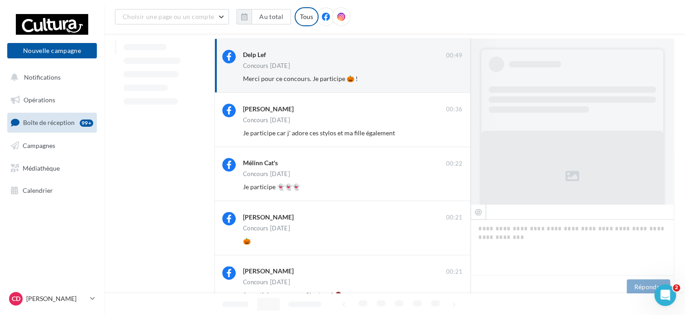
click at [449, 77] on button "Ignorer" at bounding box center [448, 78] width 30 height 13
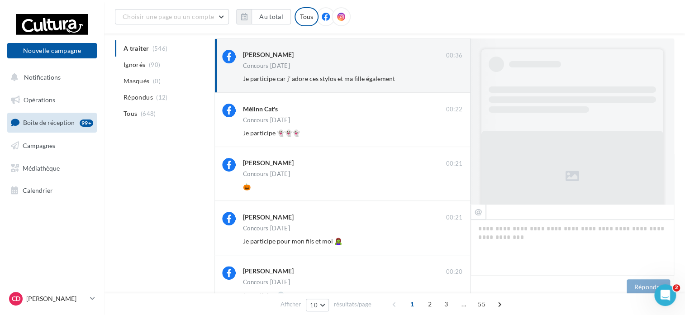
click at [449, 77] on button "Ignorer" at bounding box center [448, 78] width 30 height 13
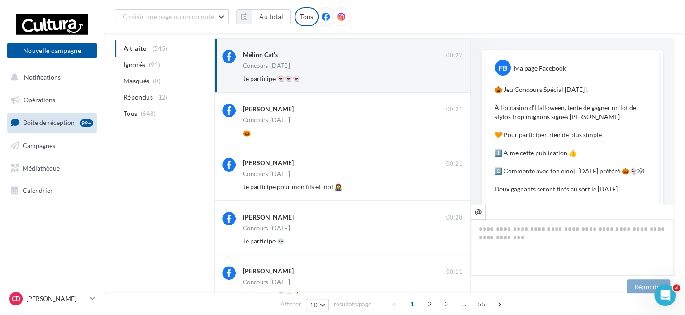
scroll to position [483, 0]
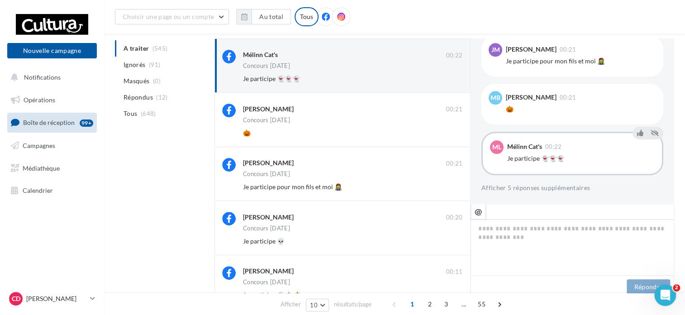
click at [449, 77] on button "Ignorer" at bounding box center [448, 78] width 30 height 13
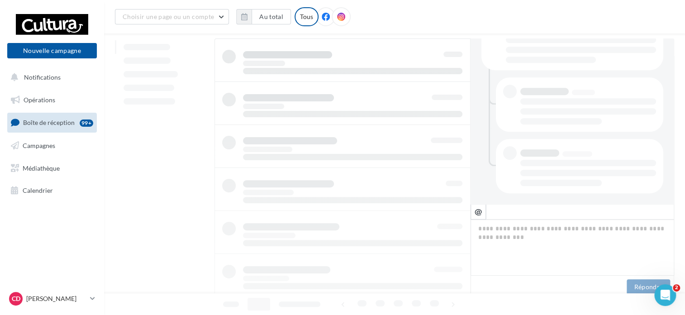
scroll to position [212, 0]
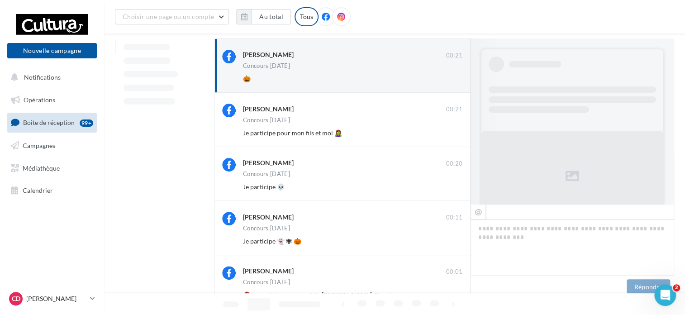
click at [449, 77] on button "Ignorer" at bounding box center [448, 78] width 30 height 13
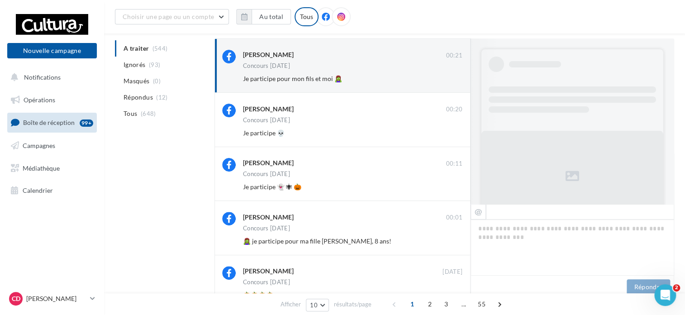
click at [449, 77] on button "Ignorer" at bounding box center [448, 78] width 30 height 13
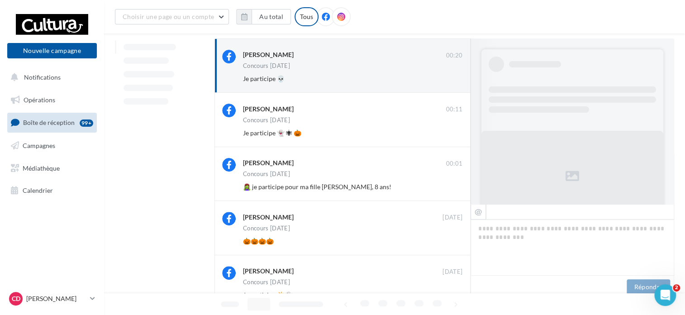
click at [449, 77] on button "Ignorer" at bounding box center [448, 78] width 30 height 13
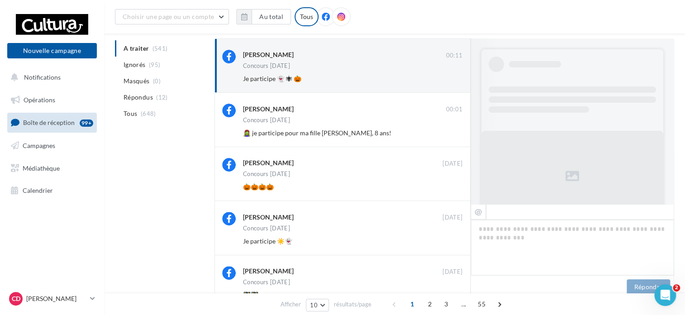
scroll to position [483, 0]
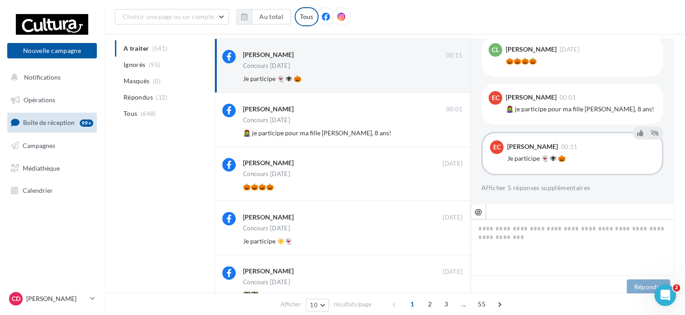
click at [449, 77] on button "Ignorer" at bounding box center [448, 78] width 30 height 13
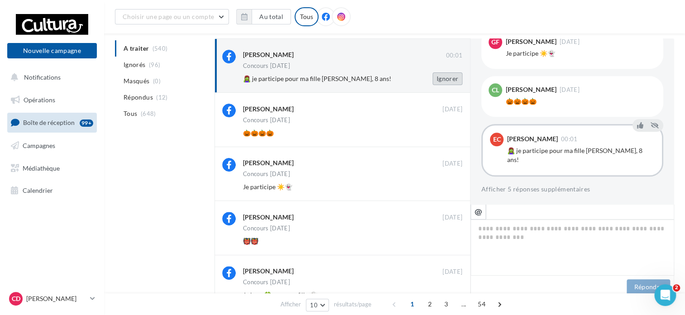
click at [449, 77] on button "Ignorer" at bounding box center [448, 78] width 30 height 13
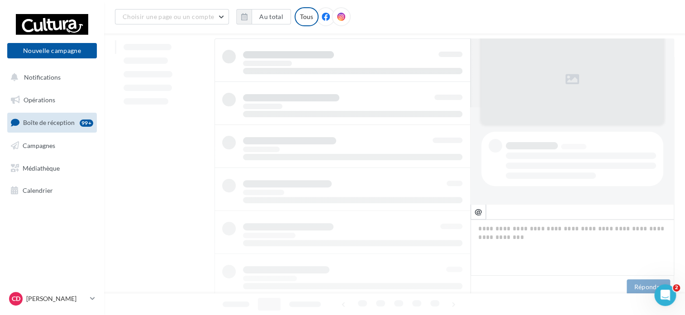
scroll to position [96, 0]
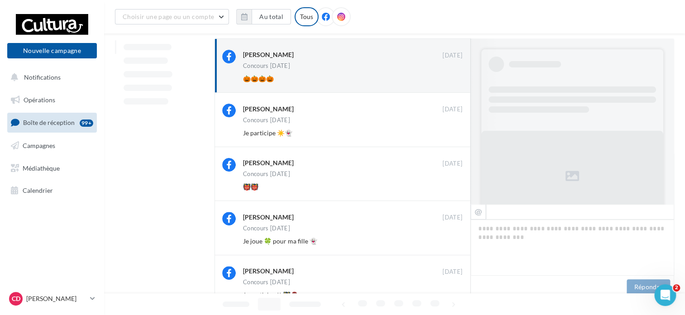
click at [449, 77] on button "Ignorer" at bounding box center [448, 78] width 30 height 13
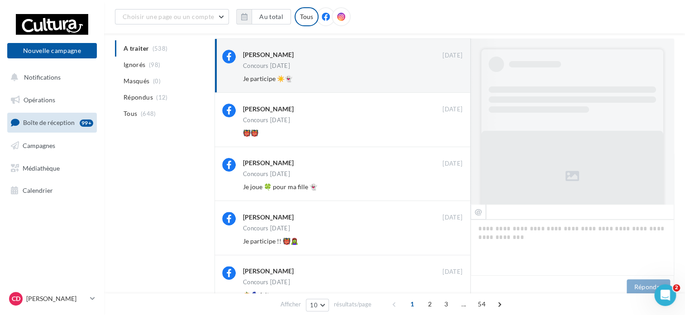
click at [449, 77] on button "Ignorer" at bounding box center [448, 78] width 30 height 13
click at [450, 79] on button "Ignorer" at bounding box center [448, 78] width 30 height 13
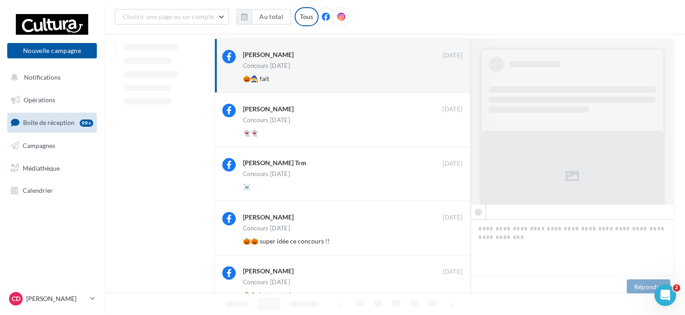
click at [450, 79] on button "Ignorer" at bounding box center [448, 78] width 30 height 13
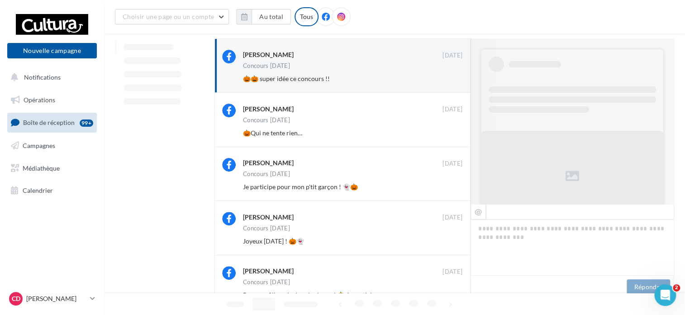
click at [450, 79] on button "Ignorer" at bounding box center [448, 78] width 30 height 13
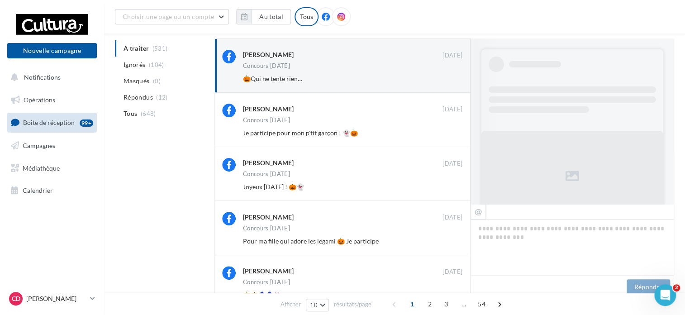
click at [450, 79] on button "Ignorer" at bounding box center [448, 78] width 30 height 13
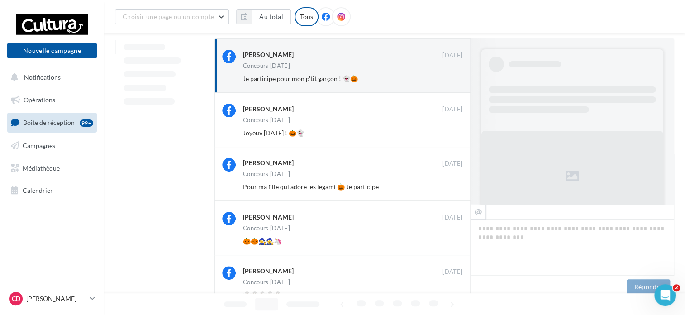
click at [450, 79] on button "Ignorer" at bounding box center [448, 78] width 30 height 13
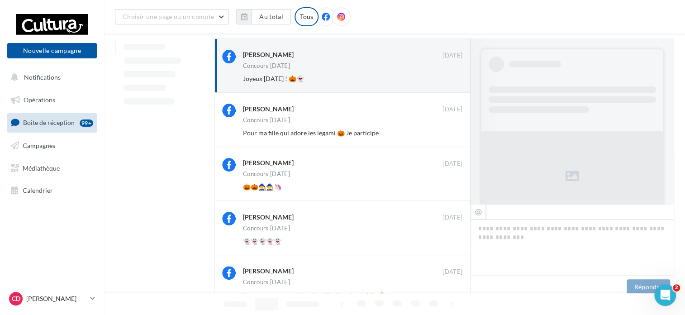
click at [450, 79] on button "Ignorer" at bounding box center [448, 78] width 30 height 13
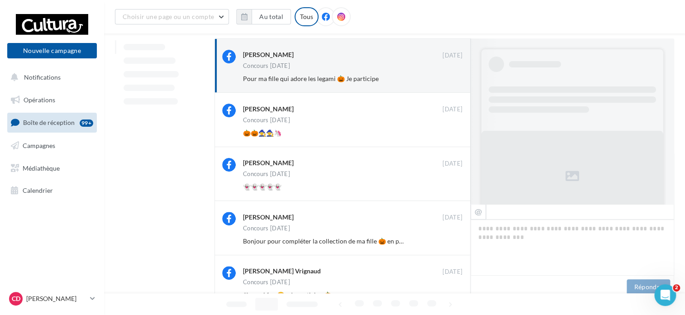
click at [450, 79] on button "Ignorer" at bounding box center [448, 78] width 30 height 13
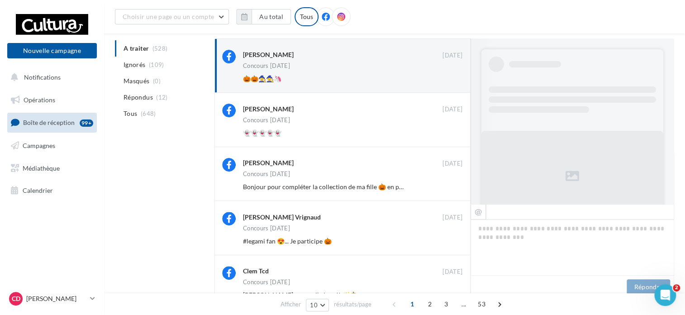
click at [450, 79] on button "Ignorer" at bounding box center [448, 78] width 30 height 13
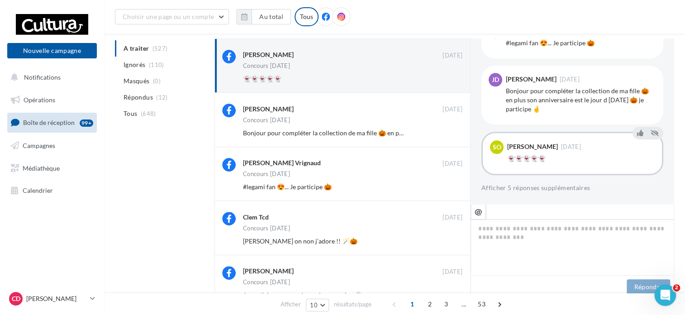
click at [450, 79] on button "Ignorer" at bounding box center [448, 78] width 30 height 13
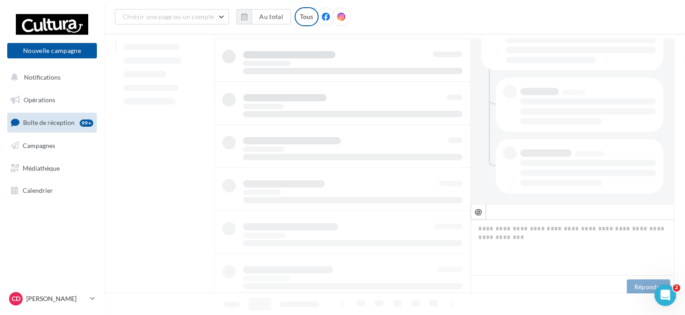
scroll to position [212, 0]
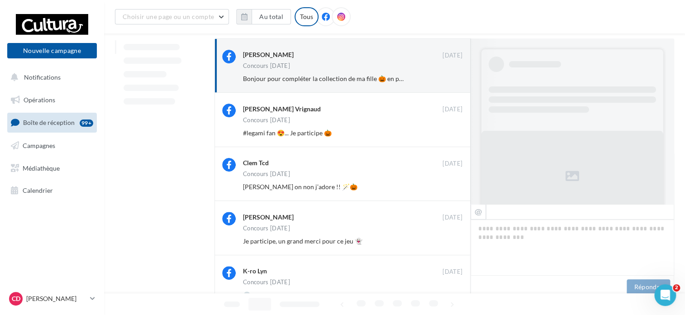
click at [450, 79] on button "Ignorer" at bounding box center [448, 78] width 30 height 13
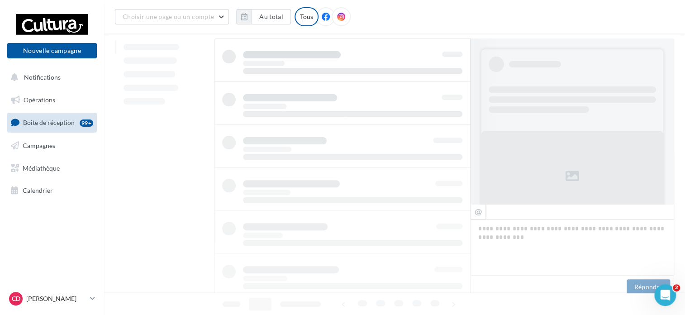
click at [450, 79] on div at bounding box center [342, 253] width 256 height 430
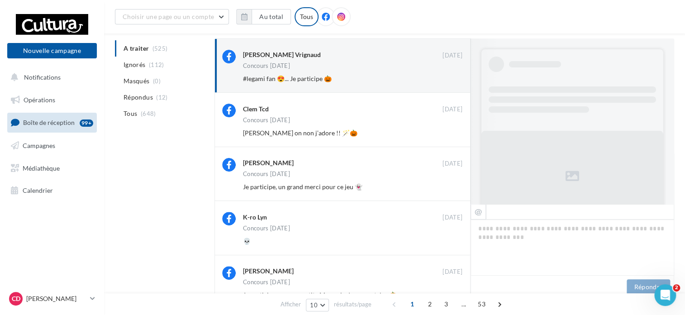
click at [450, 79] on button "Ignorer" at bounding box center [448, 78] width 30 height 13
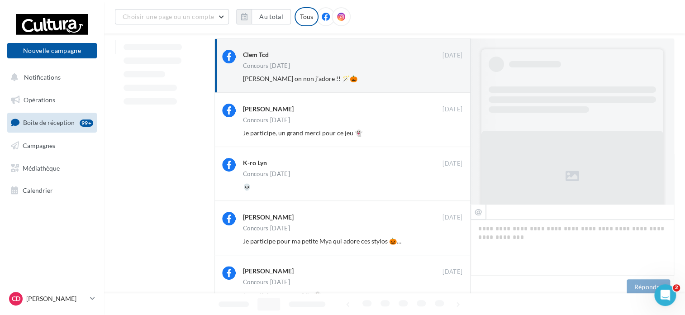
click at [450, 79] on button "Ignorer" at bounding box center [448, 78] width 30 height 13
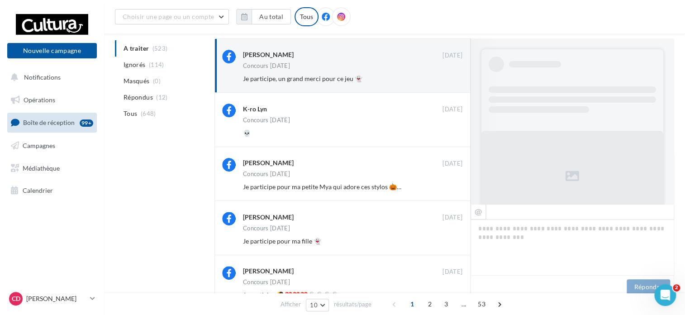
click at [450, 79] on button "Ignorer" at bounding box center [448, 78] width 30 height 13
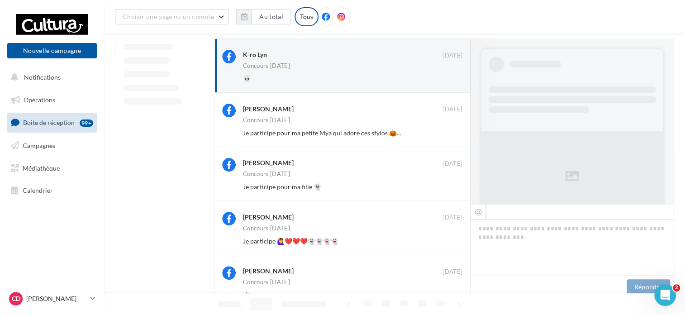
click at [450, 79] on button "Ignorer" at bounding box center [448, 78] width 30 height 13
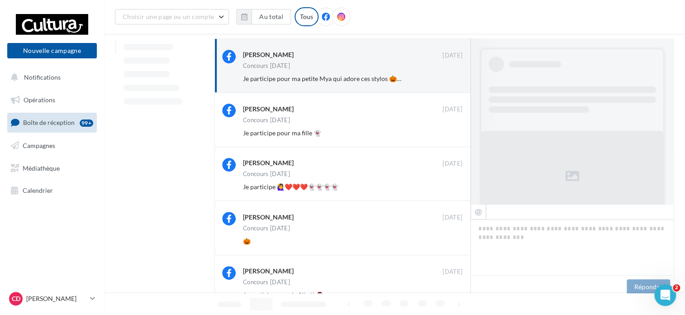
click at [450, 79] on button "Ignorer" at bounding box center [448, 78] width 30 height 13
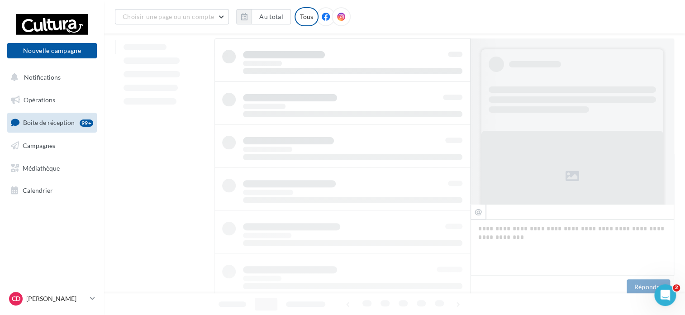
click at [450, 79] on div at bounding box center [342, 253] width 256 height 430
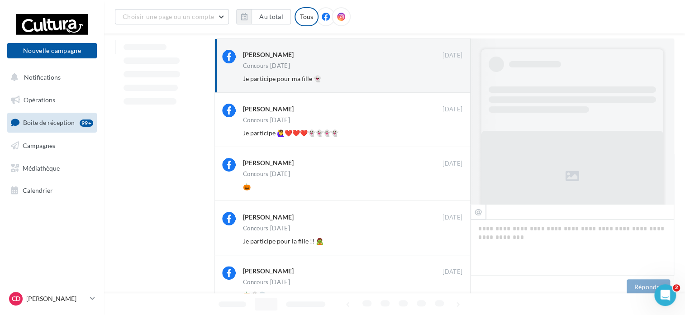
click at [450, 79] on button "Ignorer" at bounding box center [448, 78] width 30 height 13
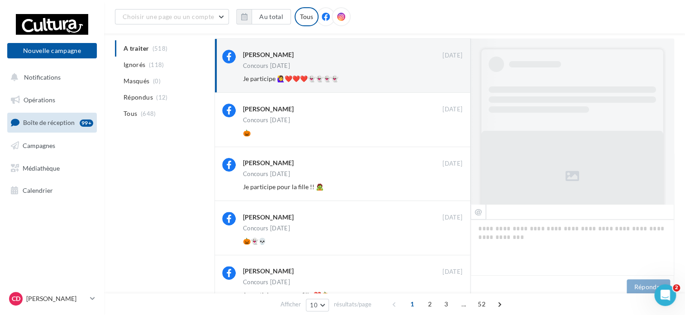
click at [450, 79] on button "Ignorer" at bounding box center [448, 78] width 30 height 13
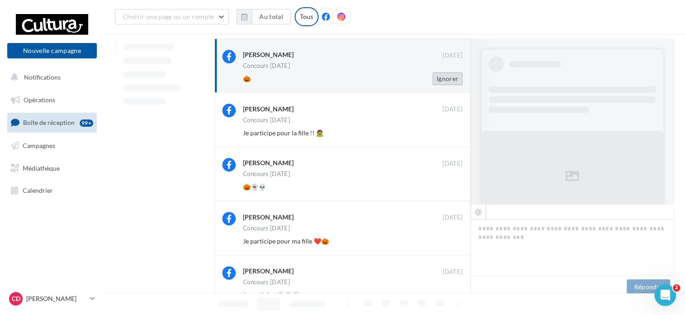
click at [450, 77] on button "Ignorer" at bounding box center [448, 78] width 30 height 13
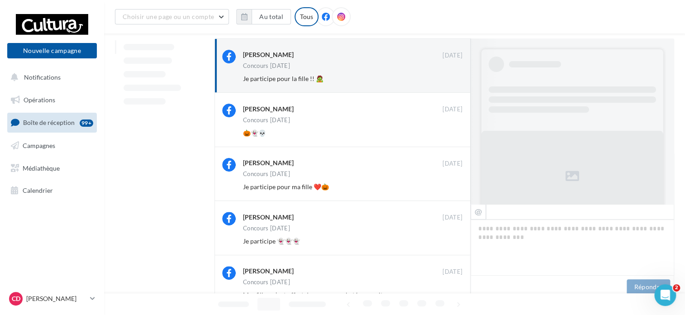
click at [450, 77] on button "Ignorer" at bounding box center [448, 78] width 30 height 13
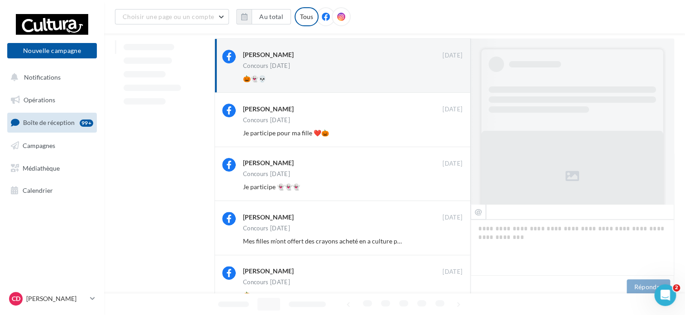
click at [450, 77] on button "Ignorer" at bounding box center [448, 78] width 30 height 13
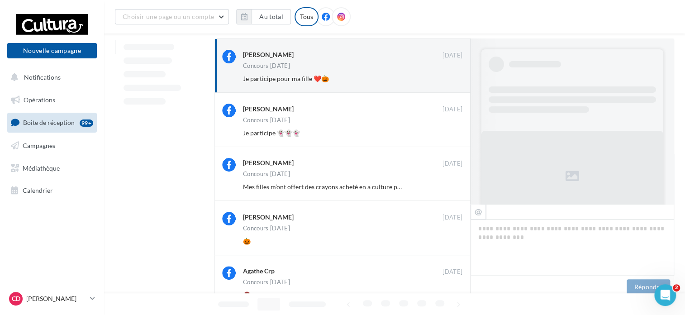
click at [450, 77] on button "Ignorer" at bounding box center [448, 78] width 30 height 13
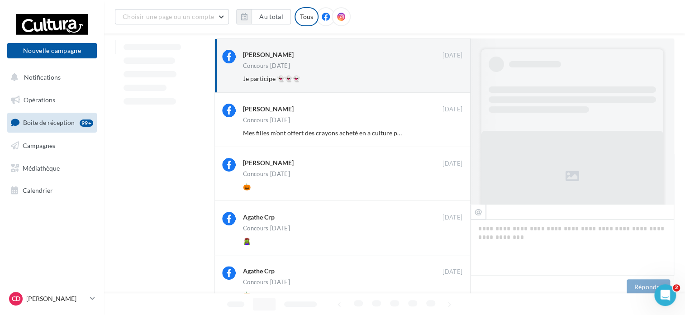
click at [450, 77] on button "Ignorer" at bounding box center [448, 78] width 30 height 13
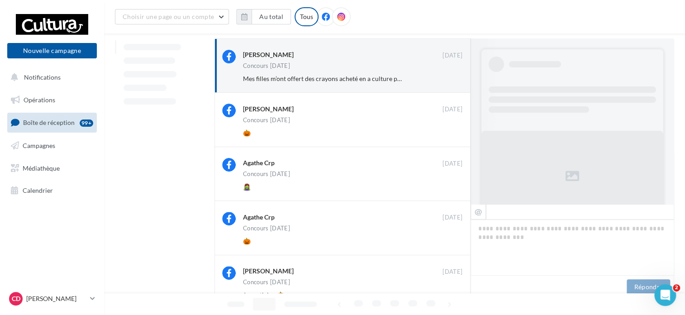
click at [450, 77] on button "Ignorer" at bounding box center [448, 78] width 30 height 13
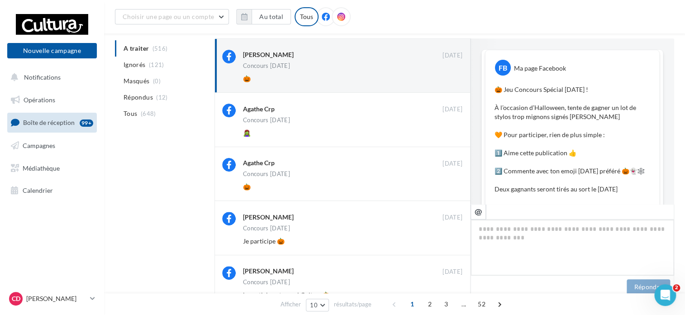
scroll to position [483, 0]
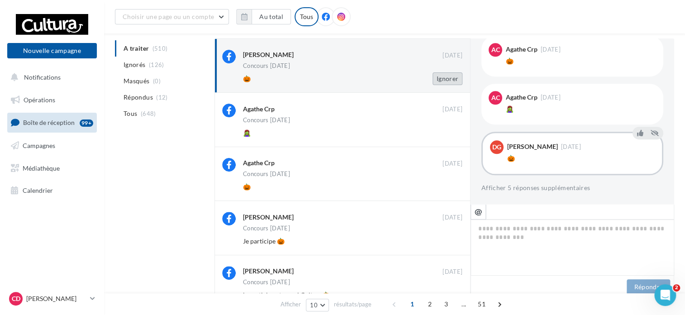
click at [451, 78] on button "Ignorer" at bounding box center [448, 78] width 30 height 13
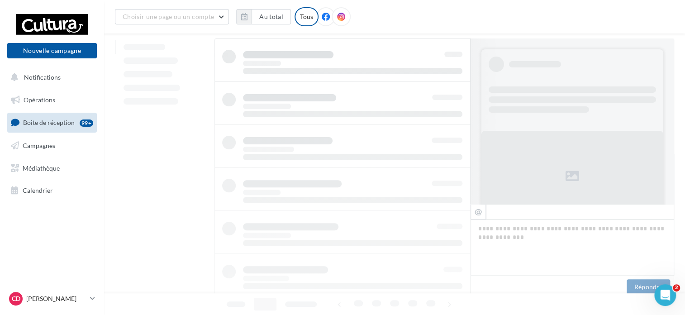
click at [451, 78] on div at bounding box center [342, 253] width 256 height 430
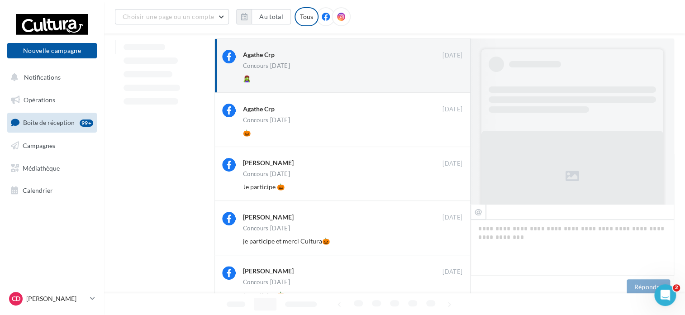
click at [451, 78] on button "Ignorer" at bounding box center [448, 78] width 30 height 13
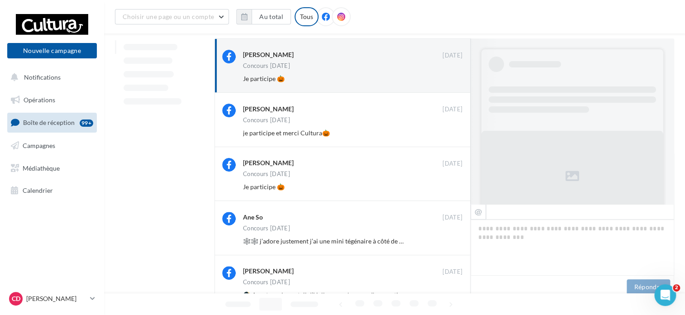
click at [451, 78] on button "Ignorer" at bounding box center [448, 78] width 30 height 13
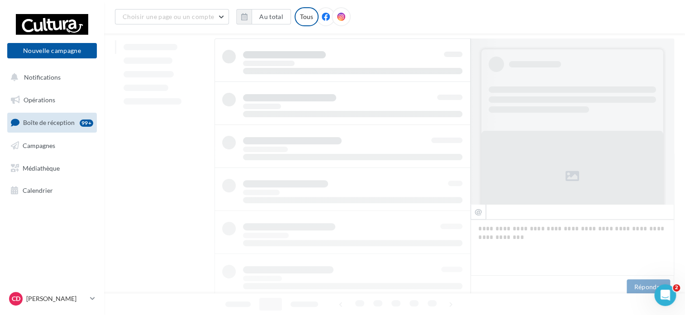
click at [451, 78] on div at bounding box center [342, 253] width 256 height 430
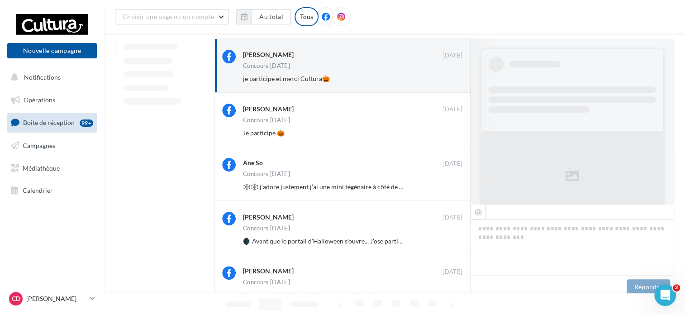
click at [451, 78] on button "Ignorer" at bounding box center [448, 78] width 30 height 13
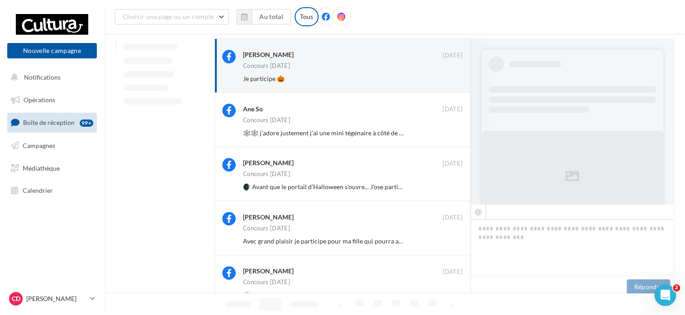
click at [451, 78] on button "Ignorer" at bounding box center [448, 78] width 30 height 13
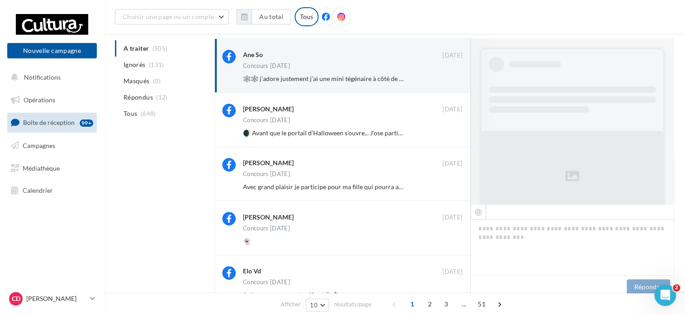
click at [451, 79] on button "Ignorer" at bounding box center [448, 78] width 30 height 13
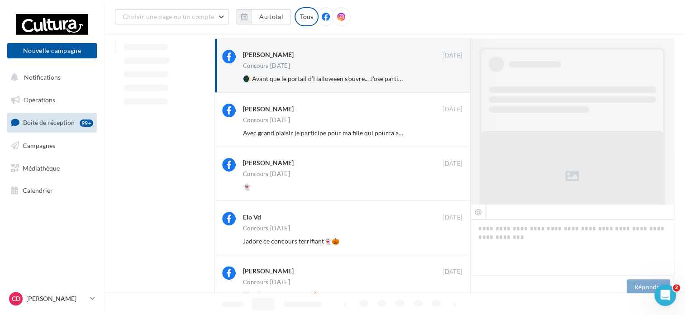
click at [451, 79] on button "Ignorer" at bounding box center [448, 78] width 30 height 13
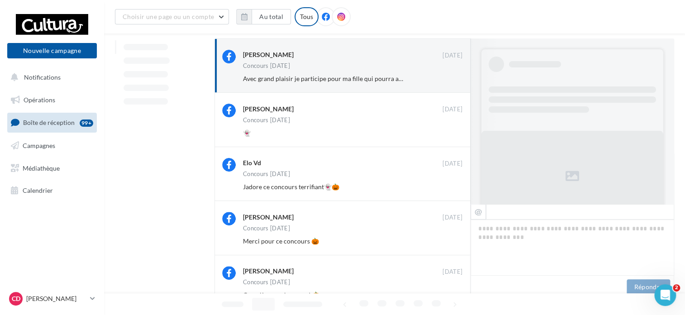
click at [451, 79] on button "Ignorer" at bounding box center [448, 78] width 30 height 13
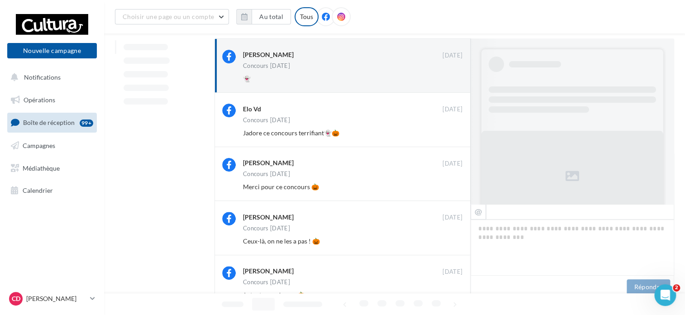
click at [451, 79] on button "Ignorer" at bounding box center [448, 78] width 30 height 13
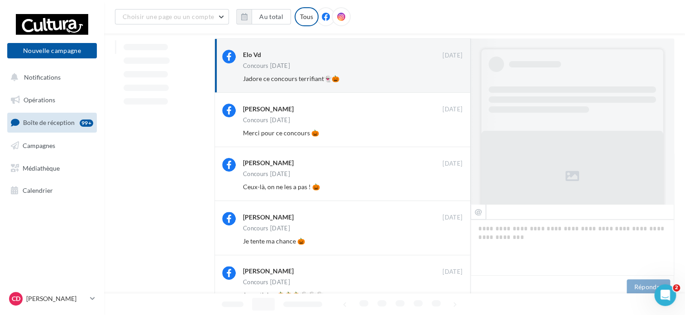
click at [451, 79] on button "Ignorer" at bounding box center [448, 78] width 30 height 13
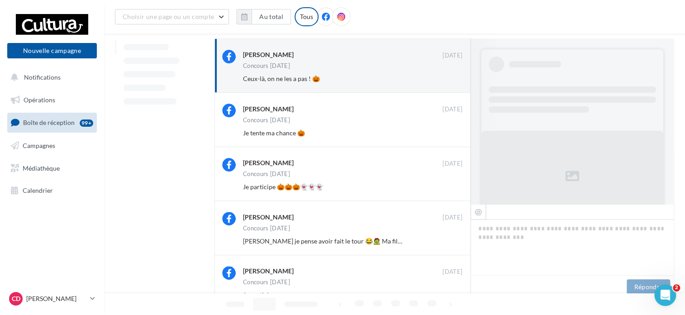
click at [451, 79] on button "Ignorer" at bounding box center [448, 78] width 30 height 13
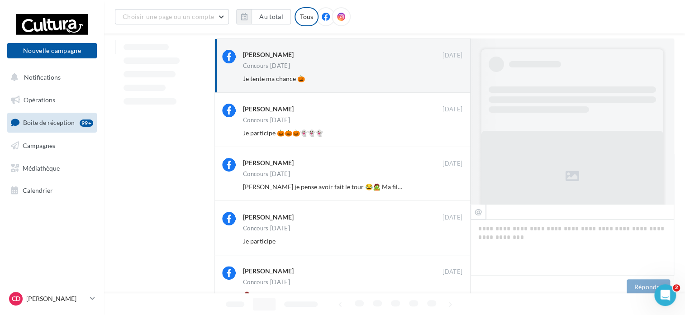
click at [451, 79] on button "Ignorer" at bounding box center [448, 78] width 30 height 13
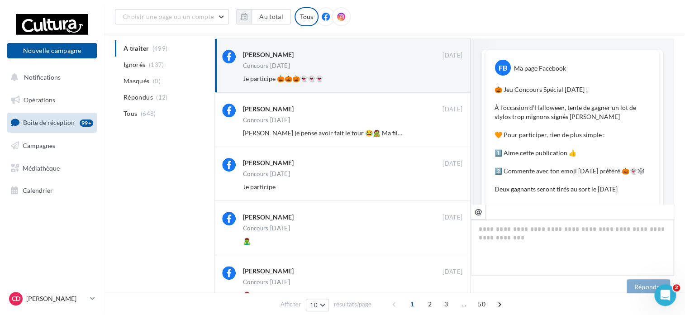
scroll to position [492, 0]
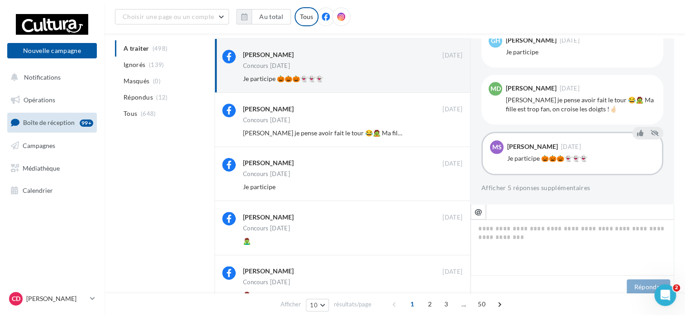
click at [451, 79] on button "Ignorer" at bounding box center [448, 78] width 30 height 13
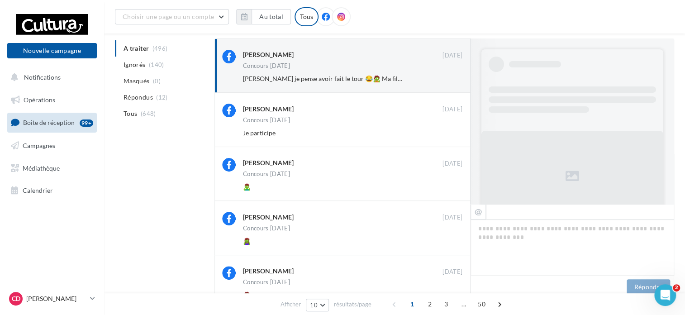
click at [451, 79] on button "Ignorer" at bounding box center [448, 78] width 30 height 13
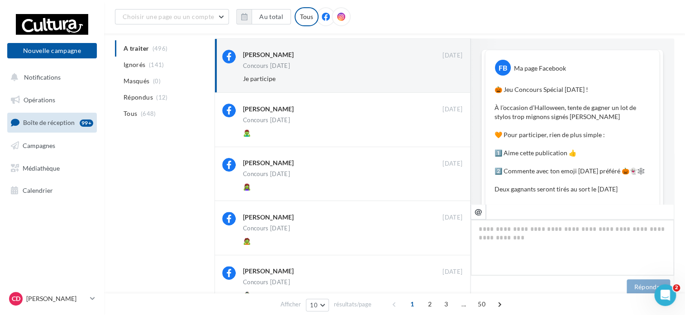
scroll to position [483, 0]
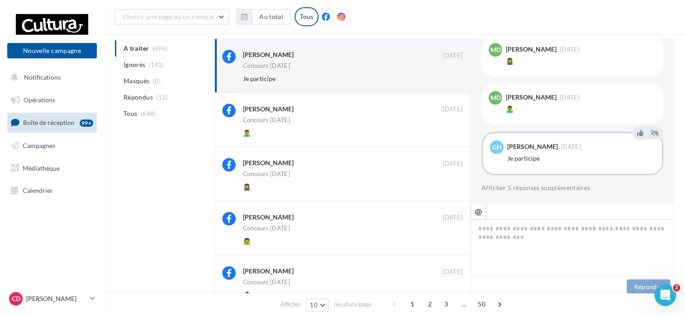
click at [451, 79] on button "Ignorer" at bounding box center [448, 78] width 30 height 13
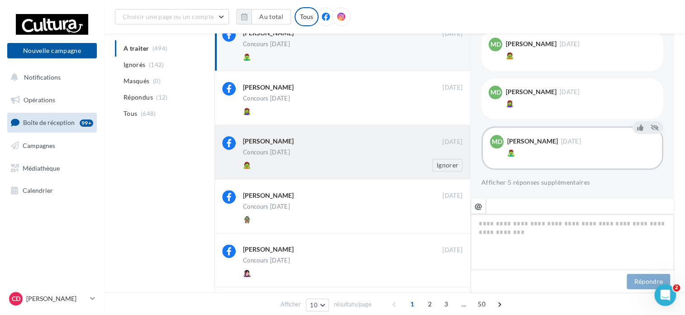
scroll to position [45, 0]
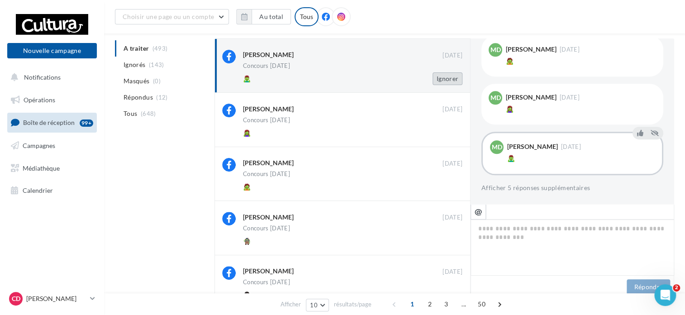
click at [454, 79] on button "Ignorer" at bounding box center [448, 78] width 30 height 13
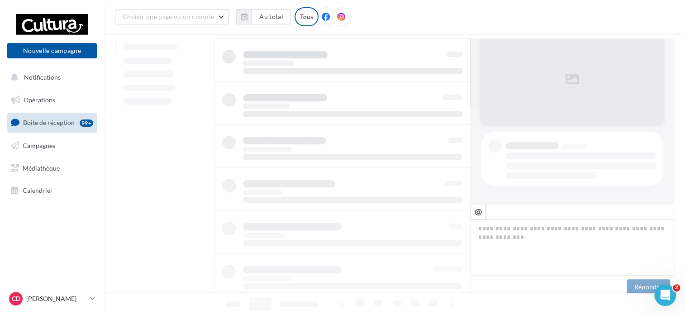
scroll to position [96, 0]
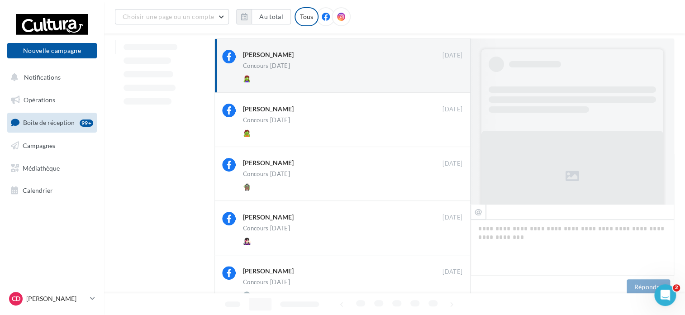
click at [454, 79] on button "Ignorer" at bounding box center [448, 78] width 30 height 13
click at [455, 80] on button "Ignorer" at bounding box center [448, 78] width 30 height 13
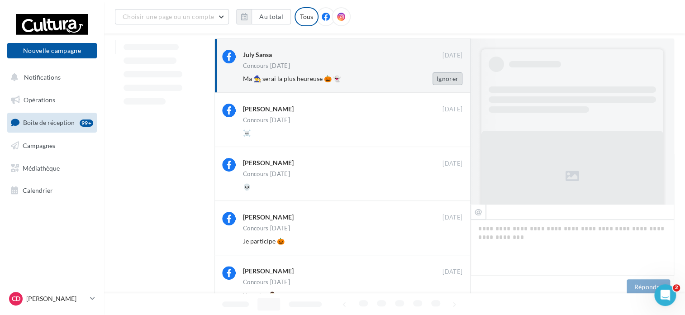
click at [456, 80] on button "Ignorer" at bounding box center [448, 78] width 30 height 13
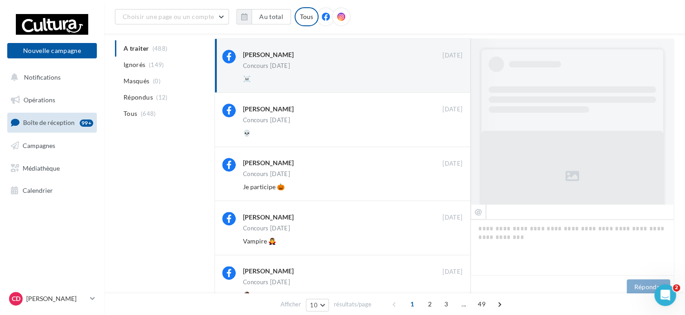
click at [456, 80] on button "Ignorer" at bounding box center [448, 78] width 30 height 13
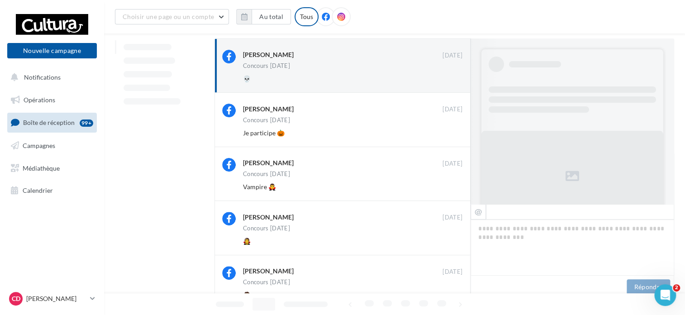
click at [456, 81] on button "Ignorer" at bounding box center [448, 78] width 30 height 13
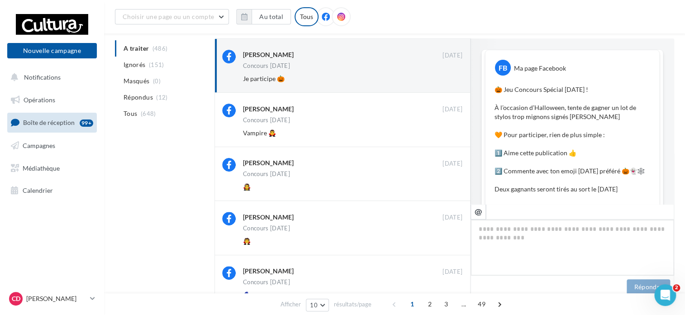
scroll to position [483, 0]
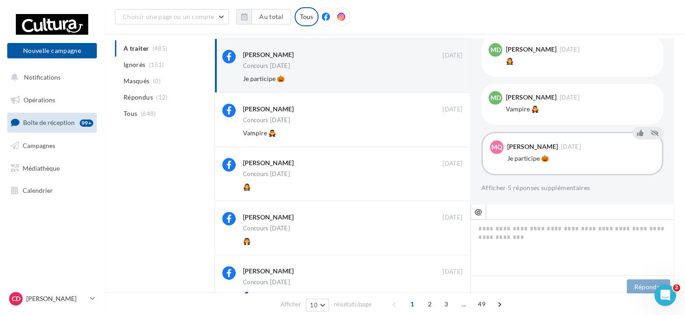
click at [456, 81] on button "Ignorer" at bounding box center [448, 78] width 30 height 13
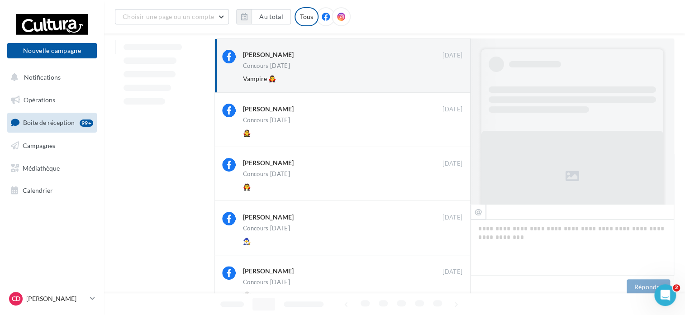
click at [456, 81] on button "Ignorer" at bounding box center [448, 78] width 30 height 13
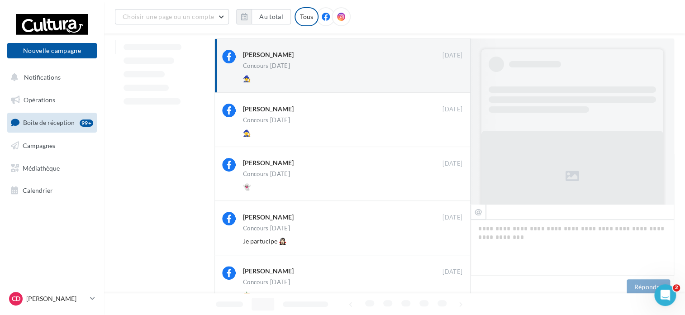
click at [456, 81] on button "Ignorer" at bounding box center [448, 78] width 30 height 13
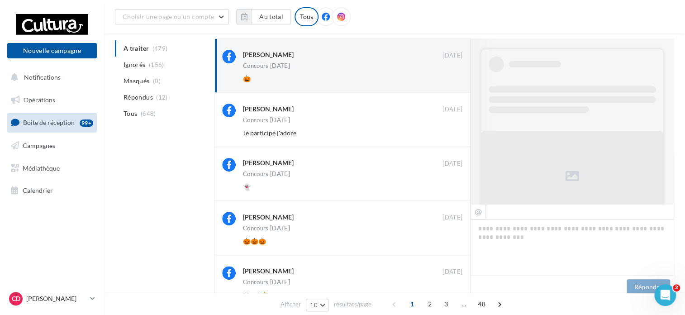
click at [456, 81] on button "Ignorer" at bounding box center [448, 78] width 30 height 13
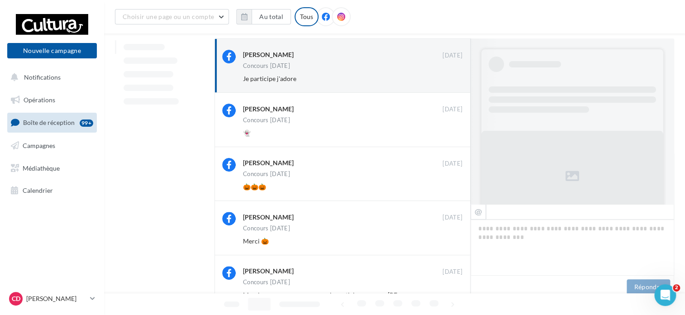
click at [456, 81] on button "Ignorer" at bounding box center [448, 78] width 30 height 13
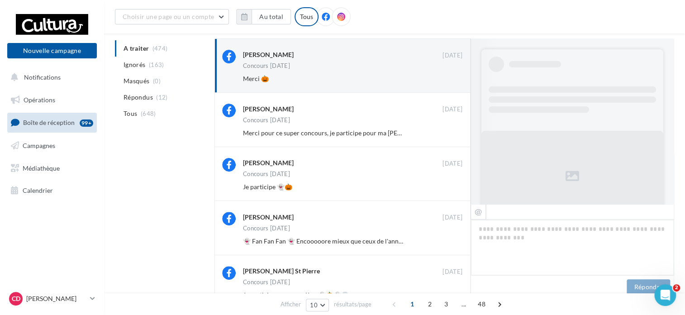
scroll to position [492, 0]
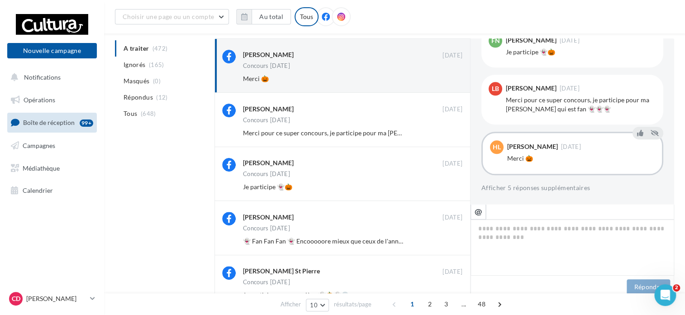
click at [456, 81] on button "Ignorer" at bounding box center [448, 78] width 30 height 13
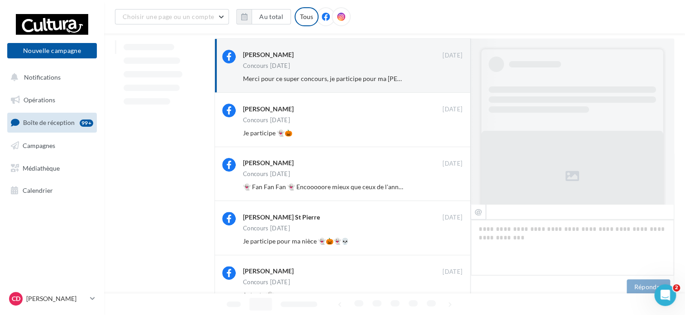
scroll to position [501, 0]
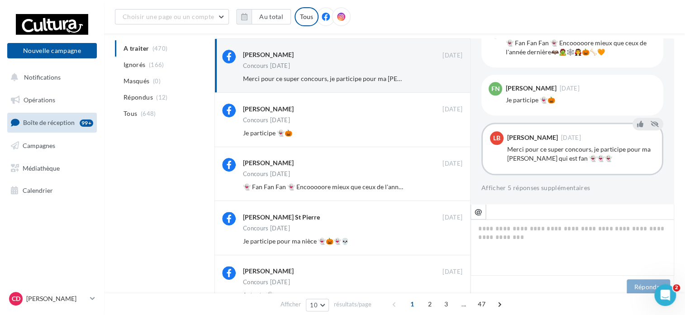
click at [456, 81] on button "Ignorer" at bounding box center [448, 78] width 30 height 13
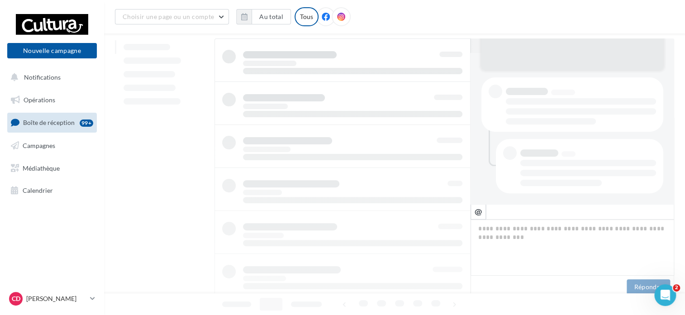
scroll to position [151, 0]
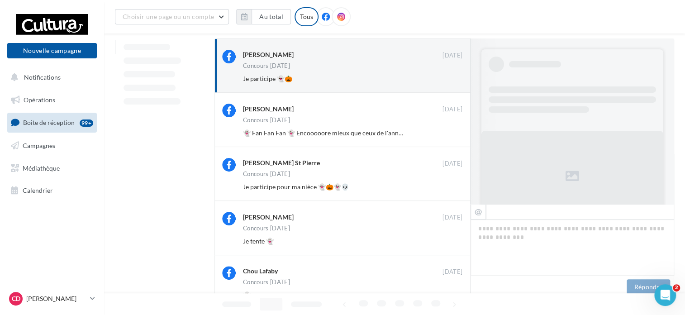
click at [456, 81] on button "Ignorer" at bounding box center [448, 78] width 30 height 13
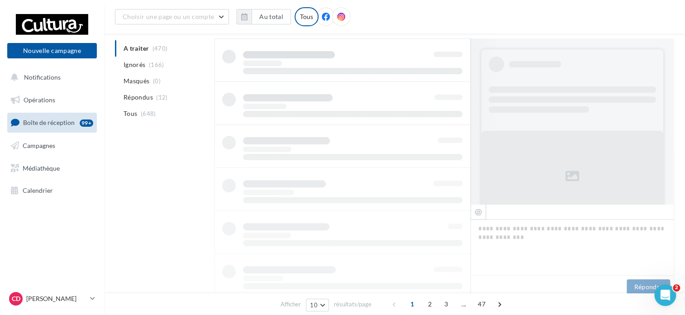
click at [456, 81] on div at bounding box center [342, 253] width 256 height 430
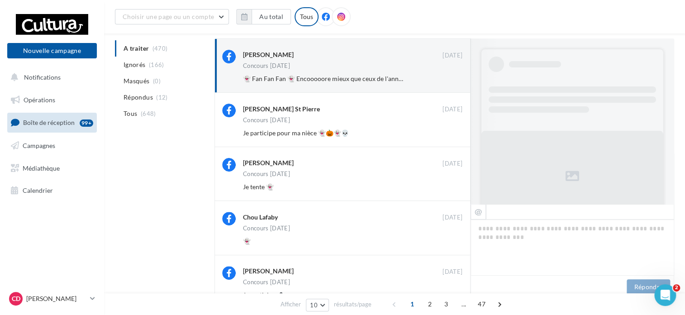
click at [456, 81] on button "Ignorer" at bounding box center [448, 78] width 30 height 13
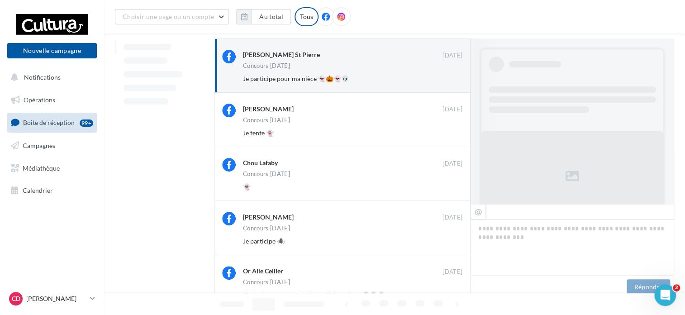
click at [456, 81] on button "Ignorer" at bounding box center [448, 78] width 30 height 13
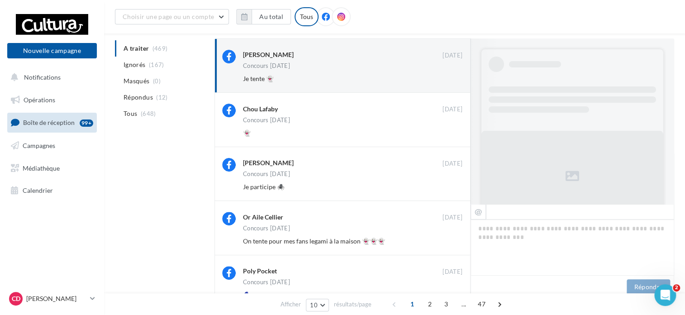
click at [456, 81] on button "Ignorer" at bounding box center [448, 78] width 30 height 13
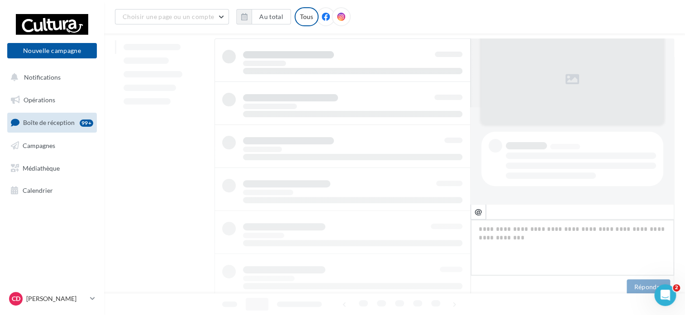
scroll to position [96, 0]
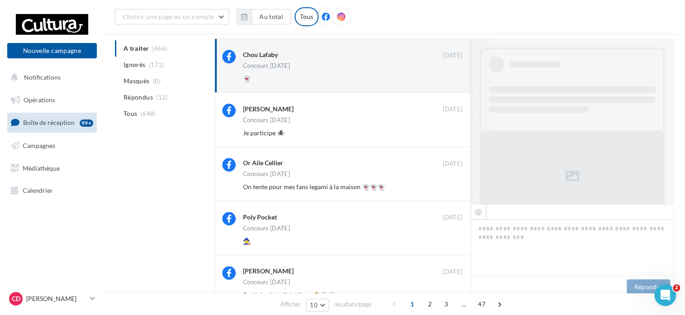
click at [456, 81] on button "Ignorer" at bounding box center [448, 78] width 30 height 13
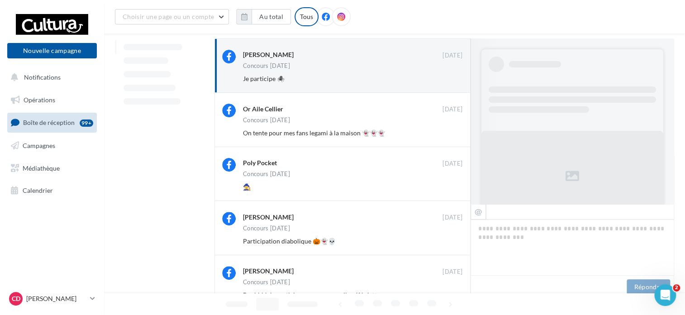
click at [456, 81] on button "Ignorer" at bounding box center [448, 78] width 30 height 13
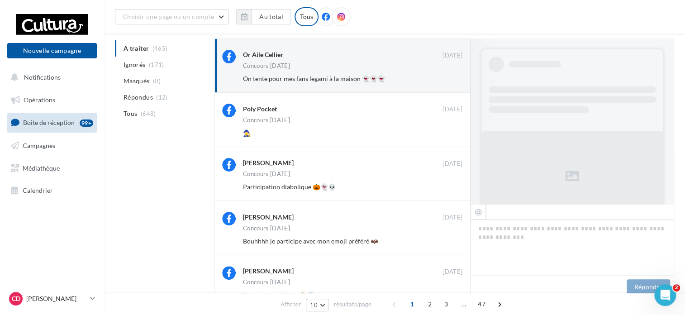
click at [456, 81] on button "Ignorer" at bounding box center [448, 78] width 30 height 13
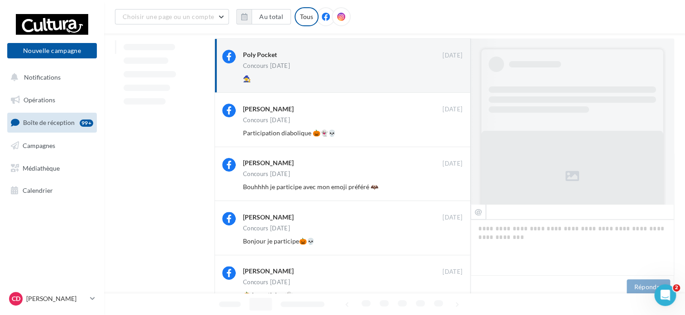
click at [456, 81] on button "Ignorer" at bounding box center [448, 78] width 30 height 13
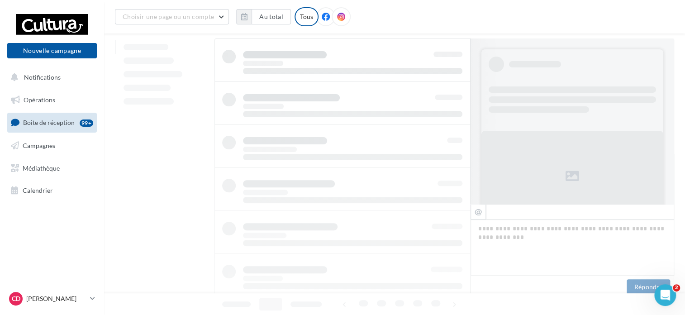
click at [456, 81] on div at bounding box center [342, 253] width 256 height 430
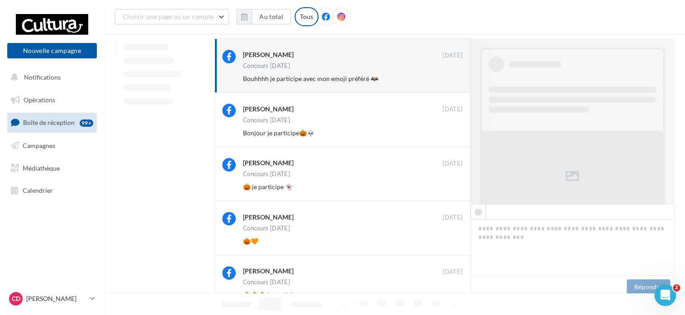
click at [456, 81] on button "Ignorer" at bounding box center [448, 78] width 30 height 13
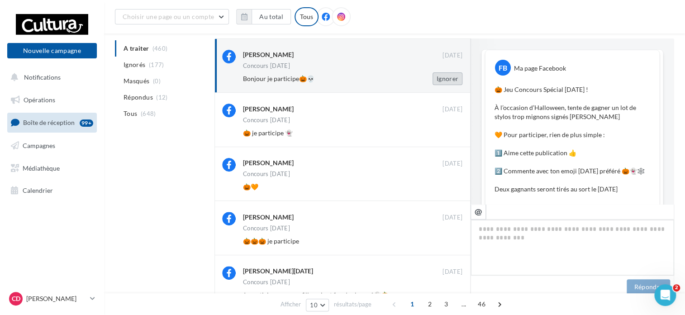
scroll to position [483, 0]
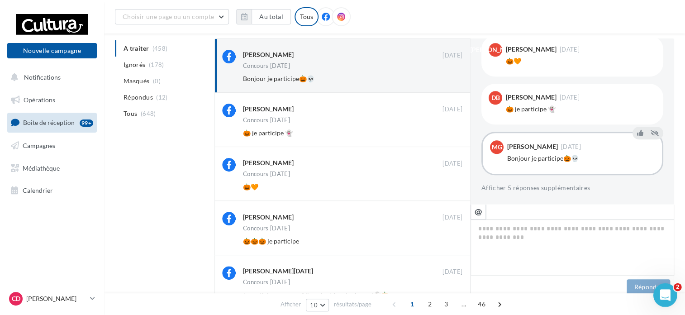
click at [667, 296] on icon "Ouvrir le Messenger Intercom" at bounding box center [664, 293] width 15 height 15
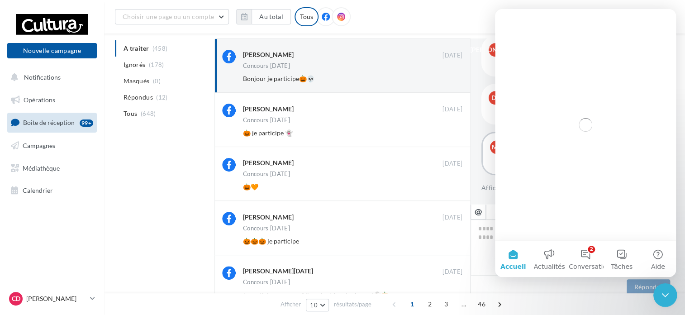
scroll to position [0, 0]
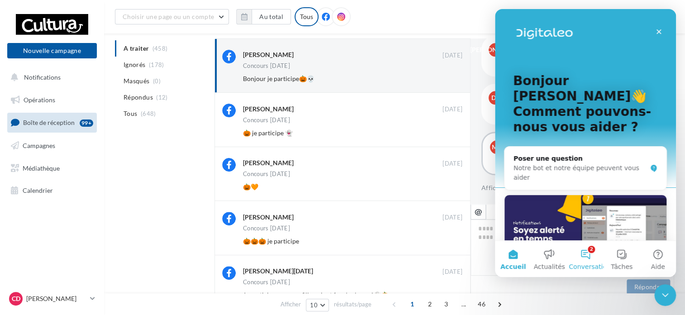
click at [592, 265] on span "Conversations" at bounding box center [591, 266] width 45 height 6
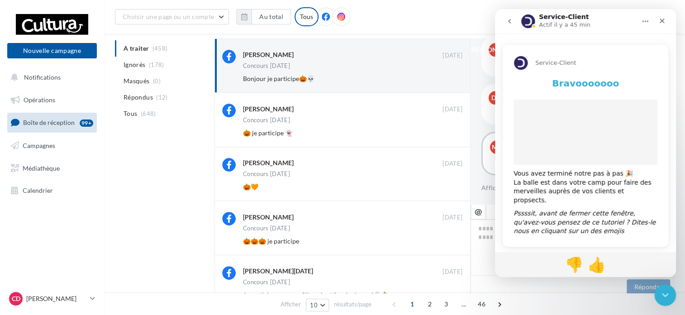
scroll to position [2, 0]
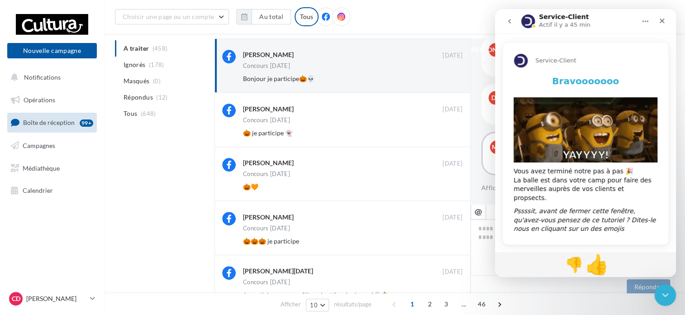
click at [597, 267] on span "👍" at bounding box center [597, 264] width 24 height 23
click at [662, 22] on icon "Fermer" at bounding box center [661, 20] width 7 height 7
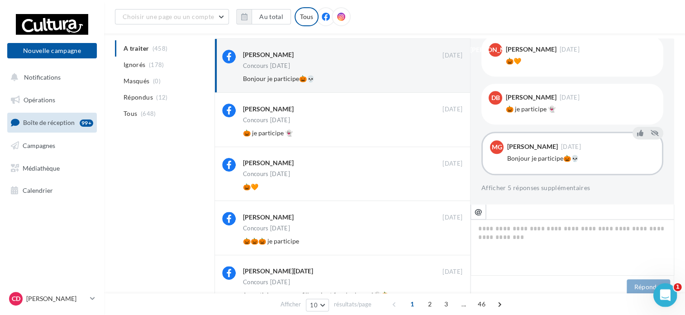
click at [661, 300] on div "Ouvrir le Messenger Intercom" at bounding box center [664, 294] width 30 height 30
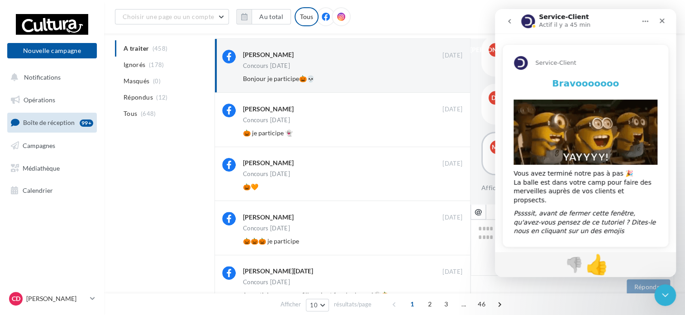
scroll to position [0, 0]
click at [666, 21] on div "Fermer" at bounding box center [662, 21] width 16 height 16
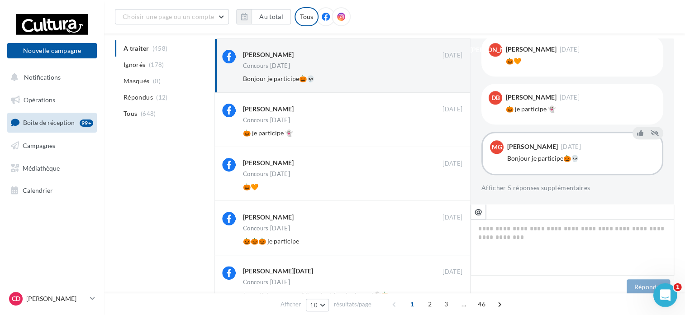
click at [659, 299] on div "Ouvrir le Messenger Intercom" at bounding box center [664, 294] width 30 height 30
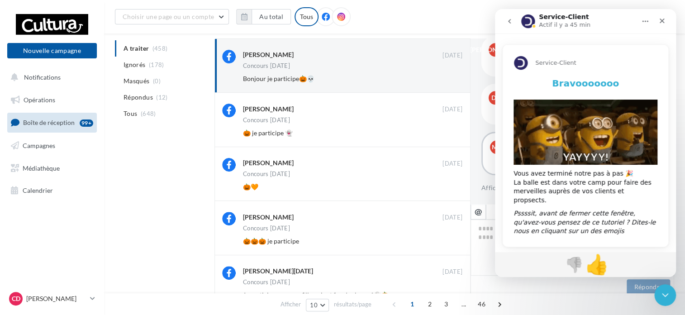
scroll to position [2, 0]
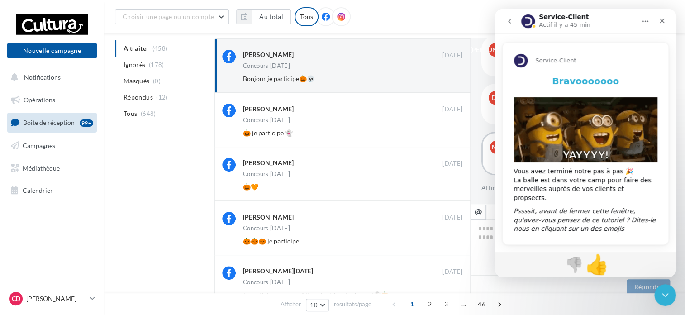
click at [513, 22] on icon "go back" at bounding box center [509, 21] width 7 height 7
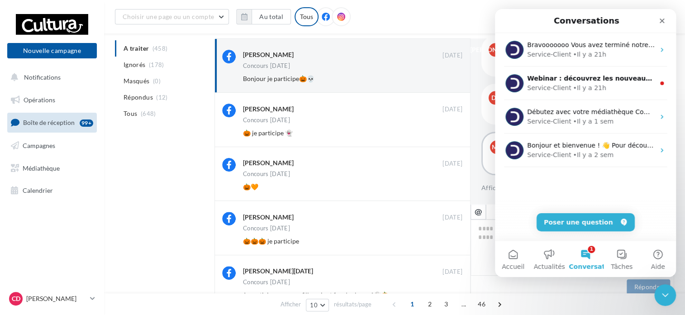
scroll to position [0, 0]
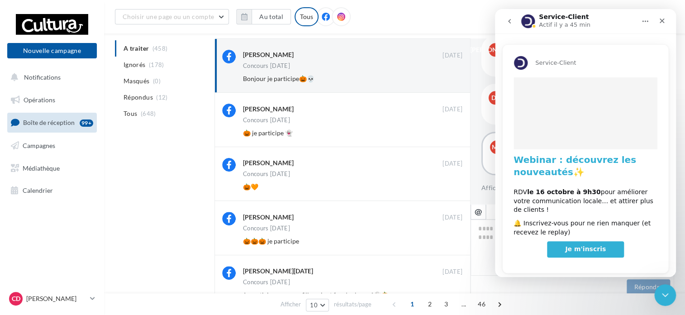
scroll to position [3, 0]
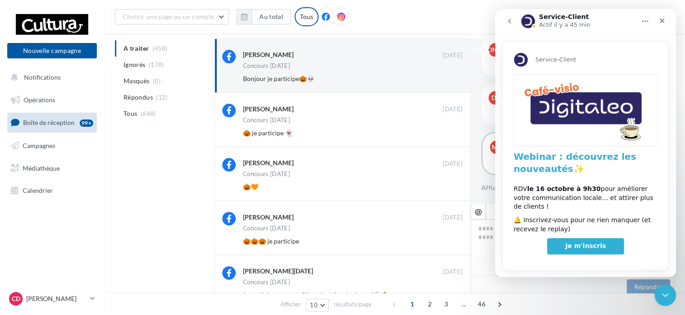
click at [595, 242] on span "Je m'inscris" at bounding box center [585, 245] width 41 height 7
drag, startPoint x: 663, startPoint y: 22, endPoint x: 1137, endPoint y: 42, distance: 474.7
click at [663, 22] on icon "Fermer" at bounding box center [662, 21] width 5 height 5
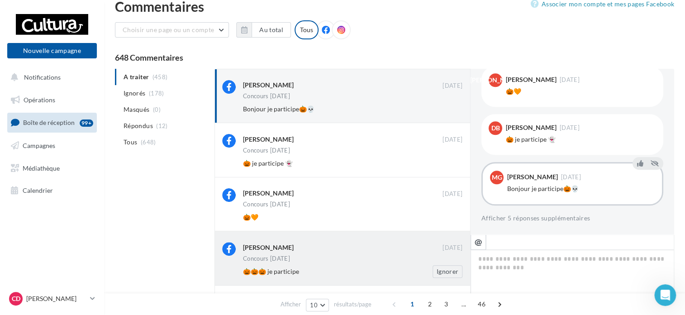
scroll to position [0, 0]
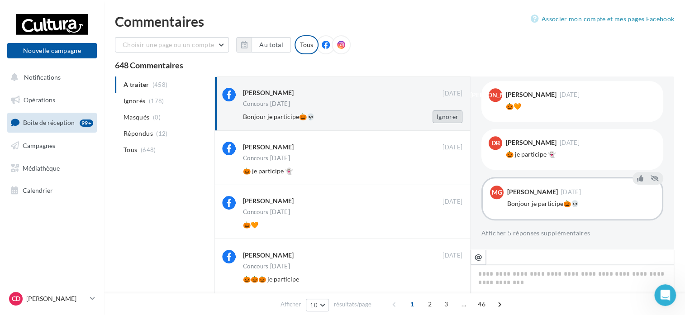
click at [451, 117] on button "Ignorer" at bounding box center [448, 116] width 30 height 13
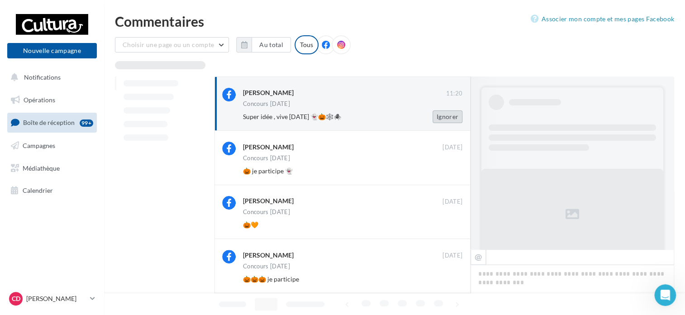
click at [451, 116] on button "Ignorer" at bounding box center [448, 116] width 30 height 13
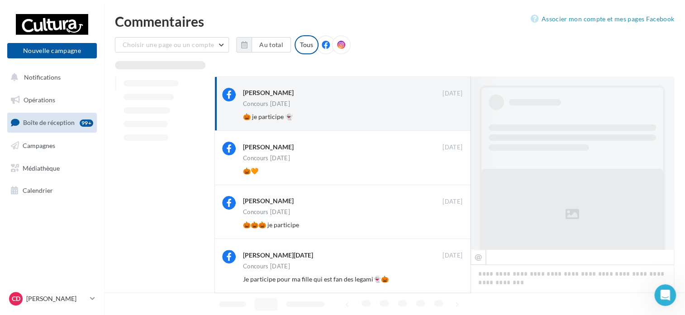
click at [451, 116] on button "Ignorer" at bounding box center [448, 116] width 30 height 13
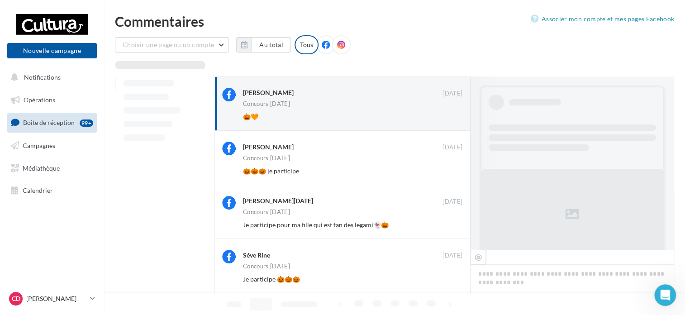
click at [451, 116] on button "Ignorer" at bounding box center [448, 116] width 30 height 13
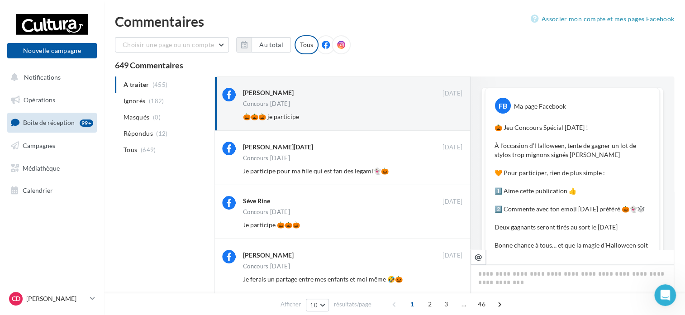
click at [451, 116] on button "Ignorer" at bounding box center [448, 116] width 30 height 13
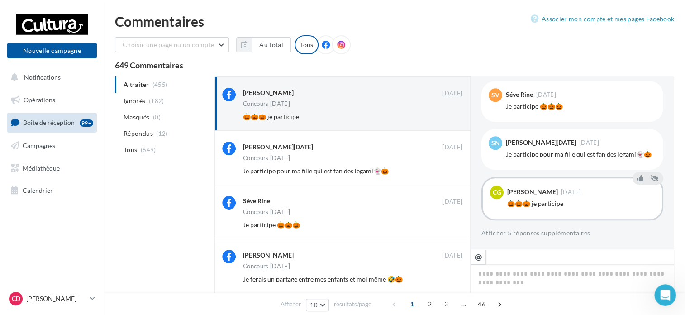
scroll to position [143, 0]
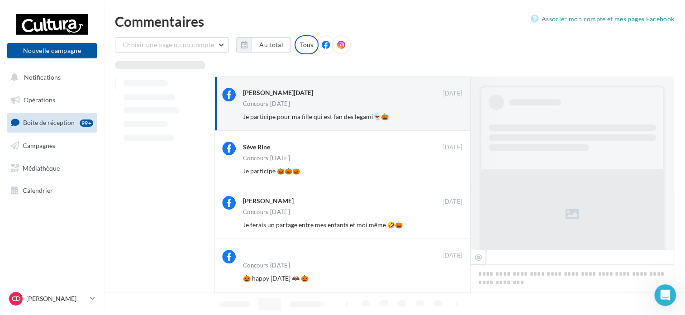
click at [451, 116] on button "Ignorer" at bounding box center [448, 116] width 30 height 13
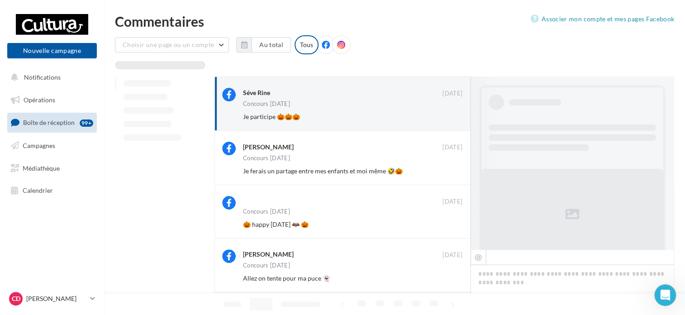
click at [451, 116] on button "Ignorer" at bounding box center [448, 116] width 30 height 13
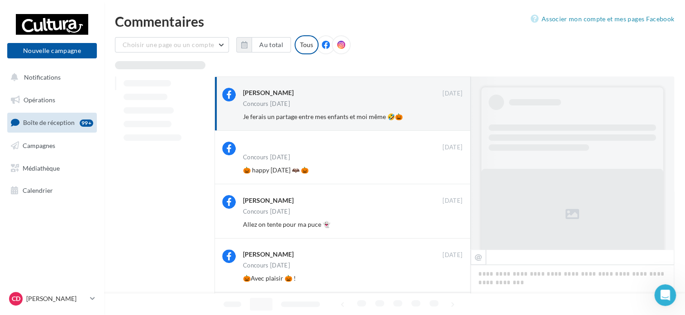
click at [451, 116] on button "Ignorer" at bounding box center [448, 116] width 30 height 13
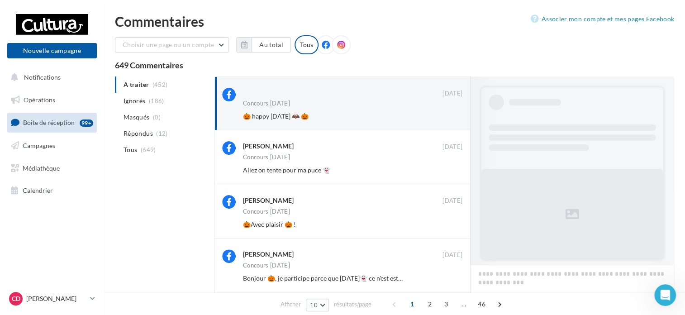
click at [451, 116] on button "Ignorer" at bounding box center [448, 116] width 30 height 13
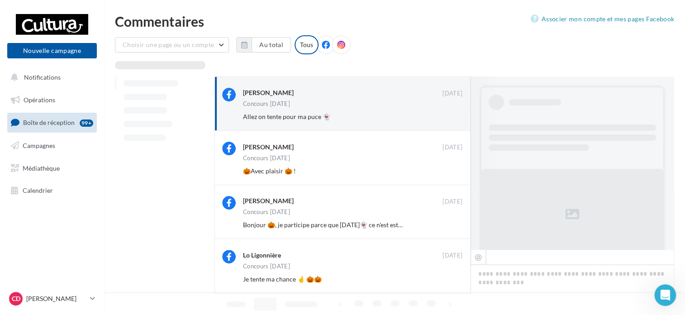
click at [451, 116] on button "Ignorer" at bounding box center [448, 116] width 30 height 13
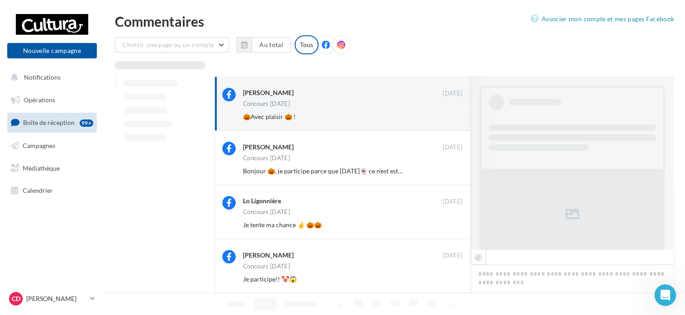
click at [451, 116] on button "Ignorer" at bounding box center [448, 116] width 30 height 13
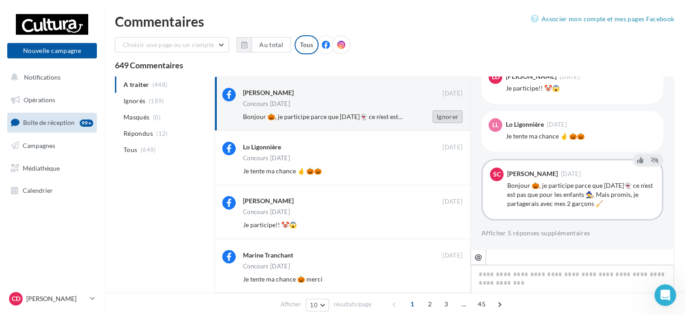
scroll to position [3, 0]
